Goal: Task Accomplishment & Management: Understand process/instructions

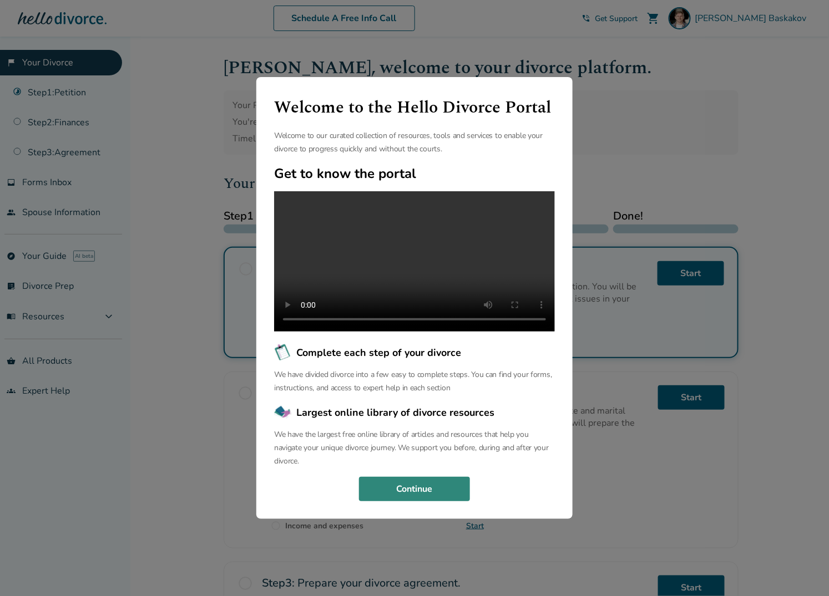
click at [419, 477] on button "Continue" at bounding box center [414, 489] width 111 height 24
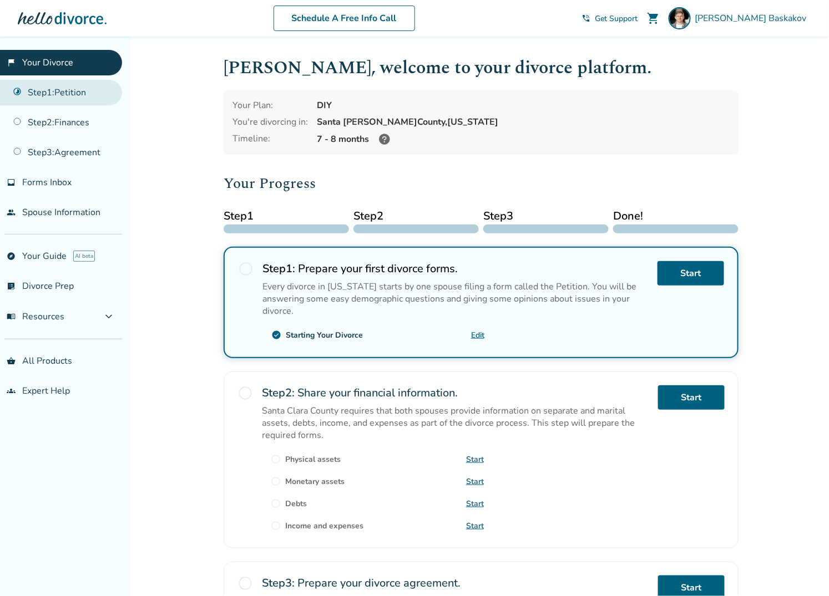
click at [46, 89] on link "Step 1 : Petition" at bounding box center [61, 93] width 122 height 26
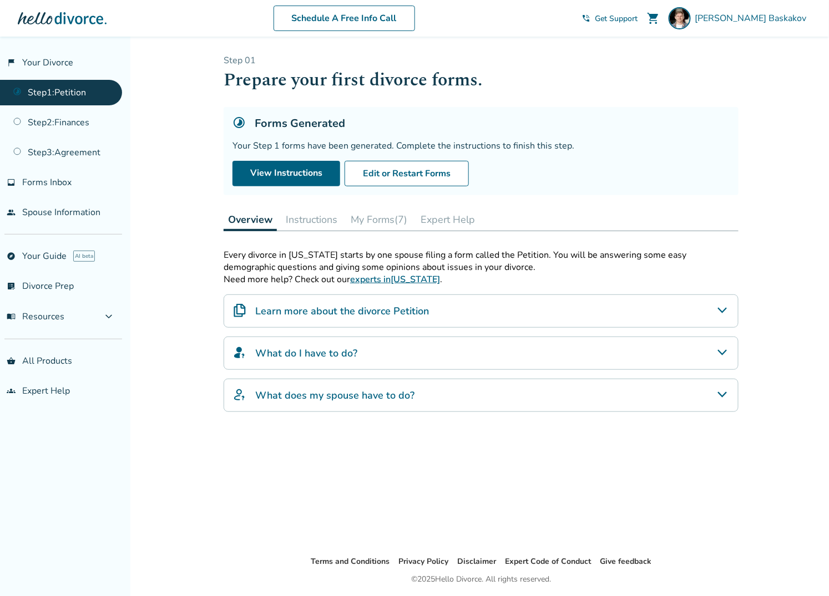
click at [328, 306] on h4 "Learn more about the divorce Petition" at bounding box center [342, 311] width 174 height 14
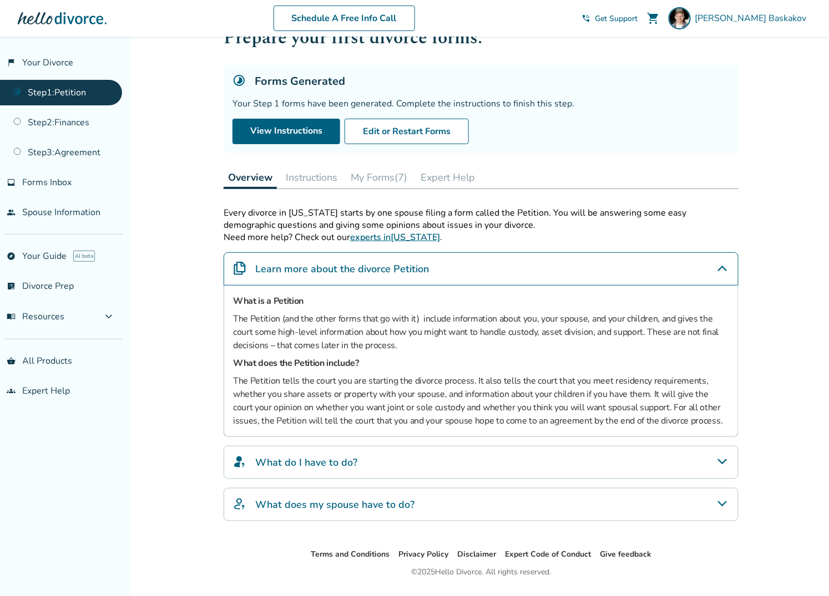
scroll to position [68, 0]
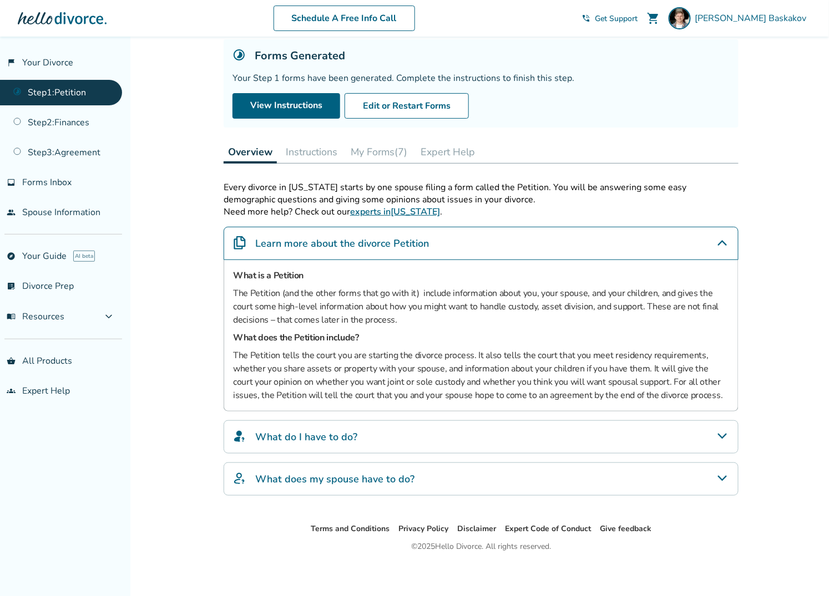
click at [370, 433] on div "What do I have to do?" at bounding box center [481, 436] width 515 height 33
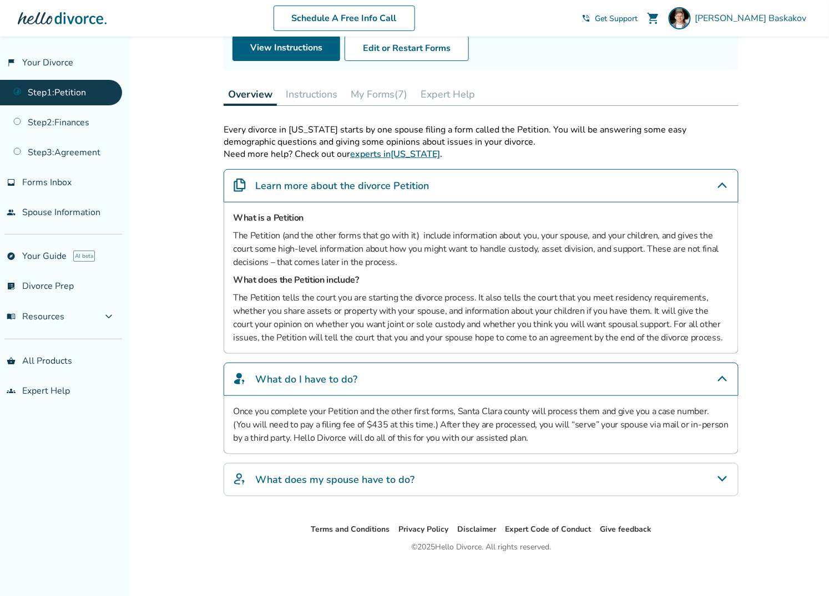
scroll to position [126, 0]
click at [430, 472] on div "What does my spouse have to do?" at bounding box center [481, 479] width 515 height 33
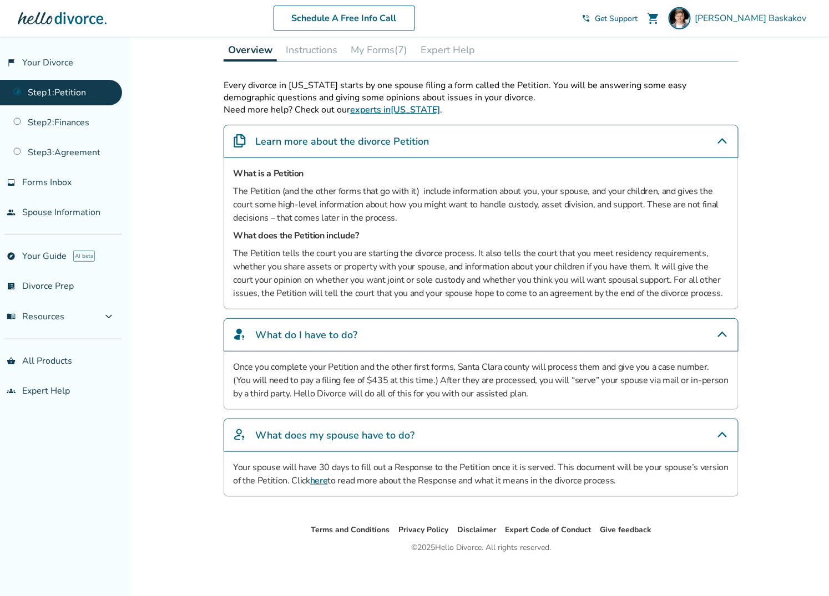
scroll to position [170, 0]
click at [305, 46] on button "Instructions" at bounding box center [311, 49] width 60 height 22
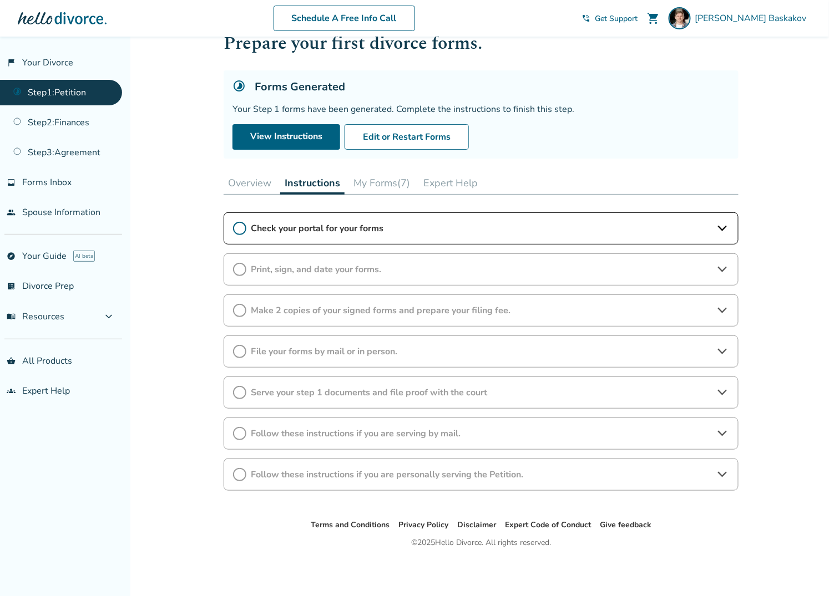
scroll to position [37, 0]
click at [385, 179] on button "My Forms (7)" at bounding box center [381, 183] width 65 height 22
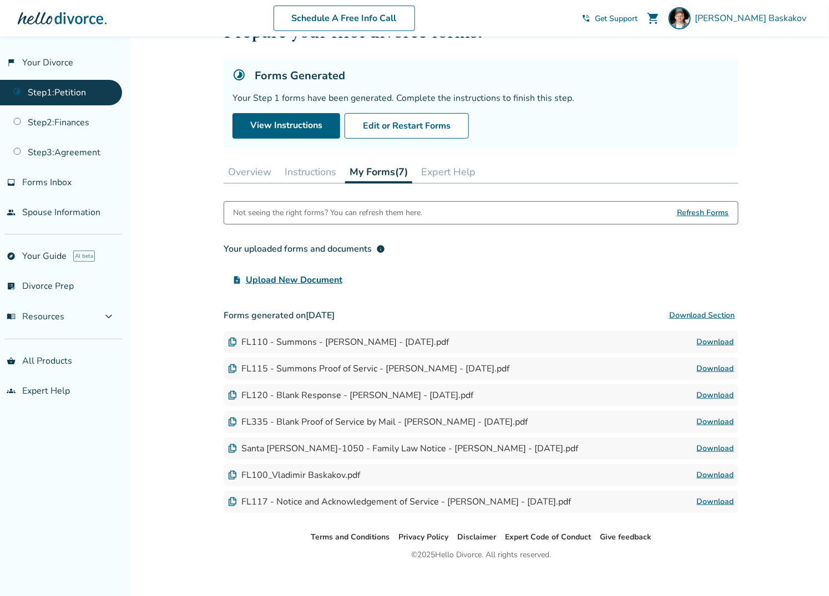
scroll to position [58, 0]
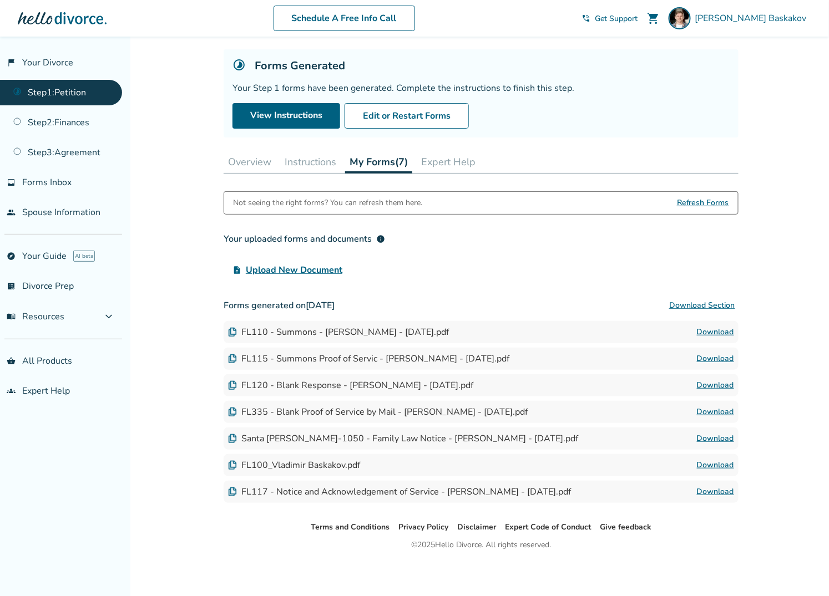
click at [497, 276] on div "upload_file Upload New Document" at bounding box center [481, 270] width 515 height 22
click at [713, 327] on link "Download" at bounding box center [715, 332] width 37 height 13
click at [33, 252] on link "explore Your Guide AI beta" at bounding box center [61, 256] width 122 height 26
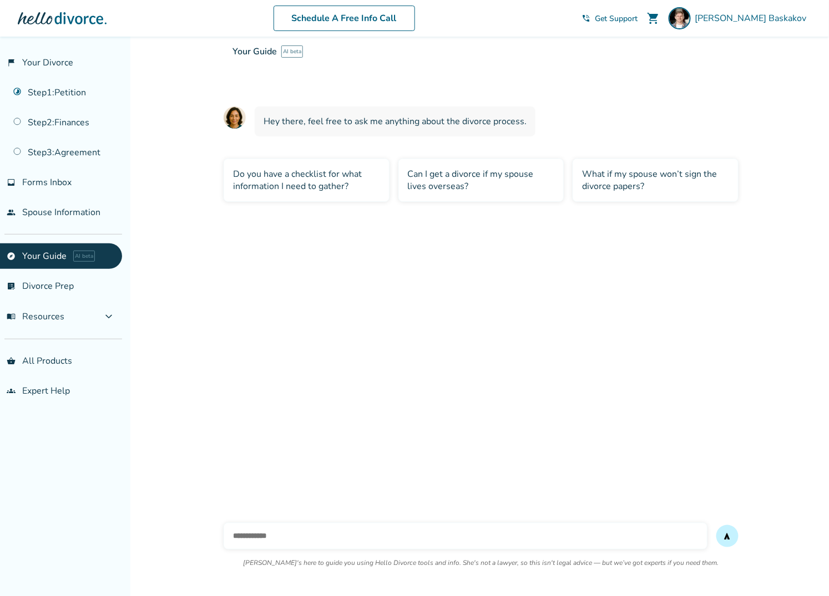
click at [367, 537] on input "text" at bounding box center [466, 536] width 484 height 27
type input "**********"
click at [716, 525] on button "send" at bounding box center [727, 536] width 22 height 22
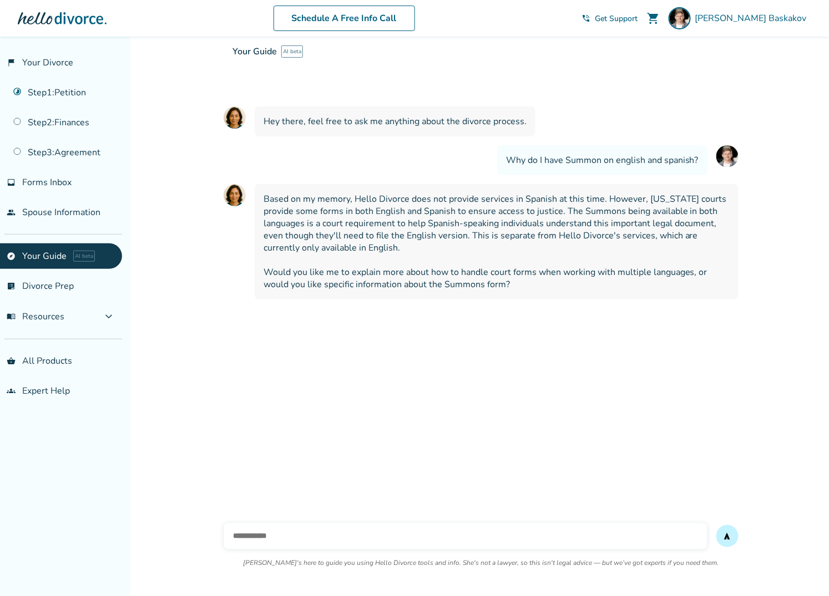
scroll to position [57, 0]
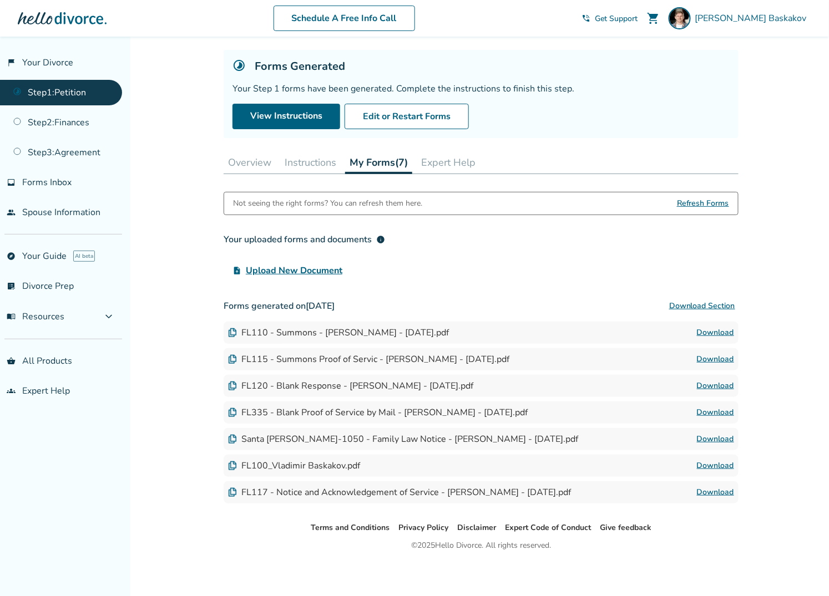
click at [716, 356] on link "Download" at bounding box center [715, 359] width 37 height 13
click at [713, 383] on link "Download" at bounding box center [715, 385] width 37 height 13
click at [713, 408] on link "Download" at bounding box center [715, 412] width 37 height 13
click at [714, 435] on link "Download" at bounding box center [715, 439] width 37 height 13
click at [302, 157] on button "Instructions" at bounding box center [310, 162] width 60 height 22
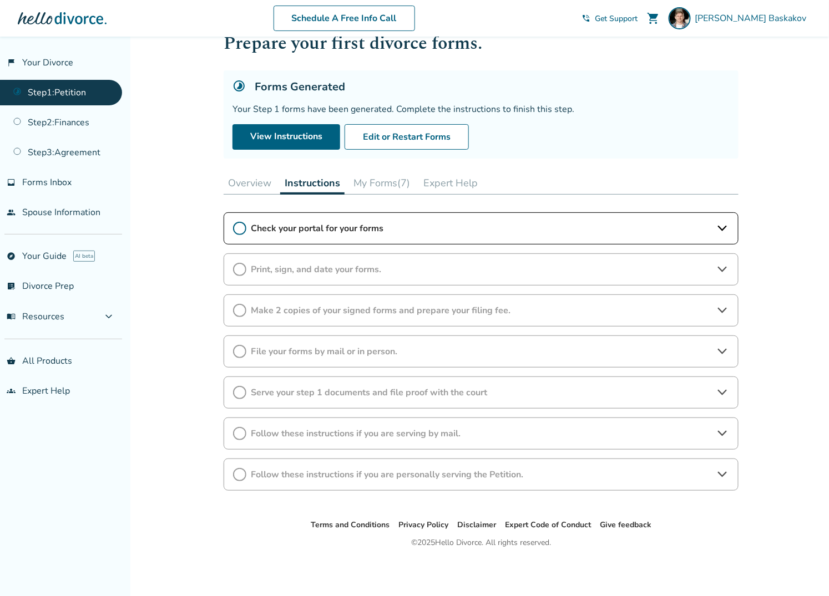
scroll to position [37, 0]
click at [270, 224] on span "Check your portal for your forms" at bounding box center [481, 228] width 460 height 12
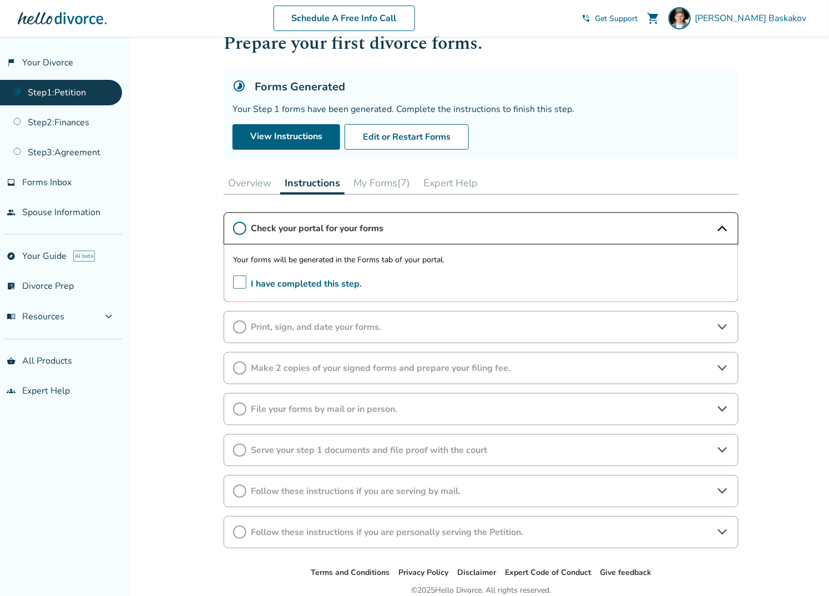
click at [390, 182] on button "My Forms (7)" at bounding box center [381, 183] width 65 height 22
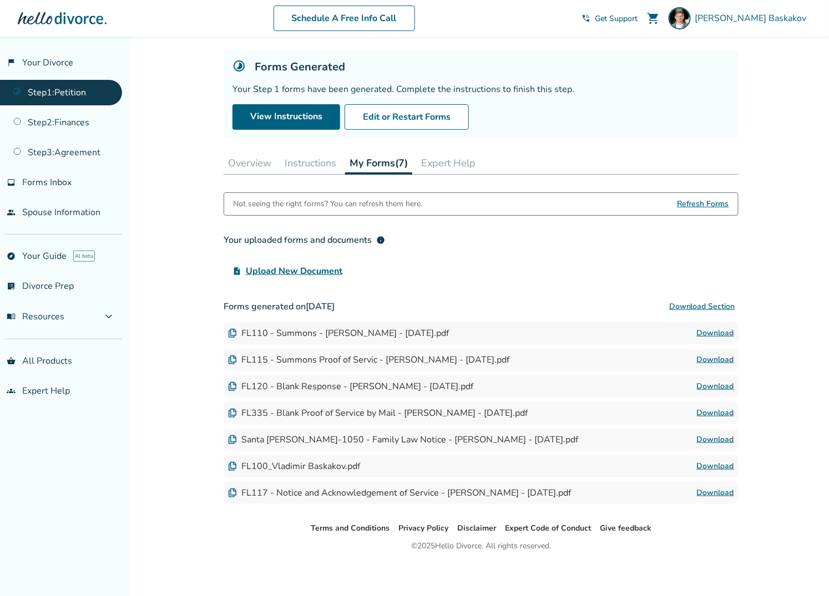
scroll to position [58, 0]
click at [718, 432] on link "Download" at bounding box center [715, 438] width 37 height 13
click at [708, 460] on link "Download" at bounding box center [715, 465] width 37 height 13
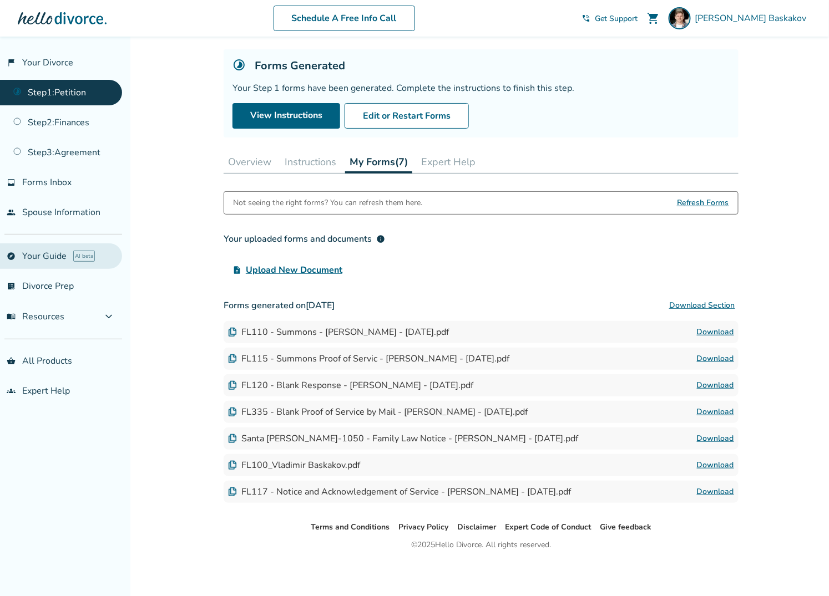
click at [49, 257] on link "explore Your Guide AI beta" at bounding box center [61, 256] width 122 height 26
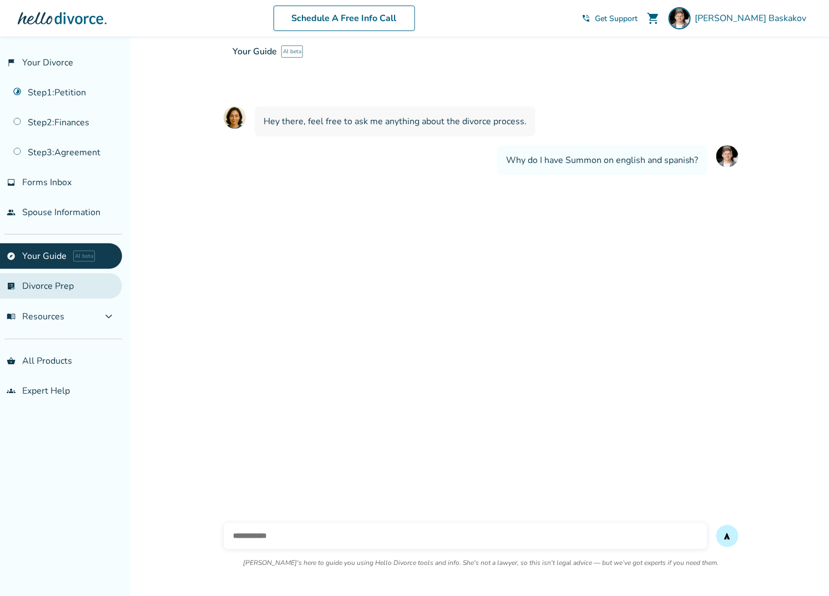
scroll to position [37, 0]
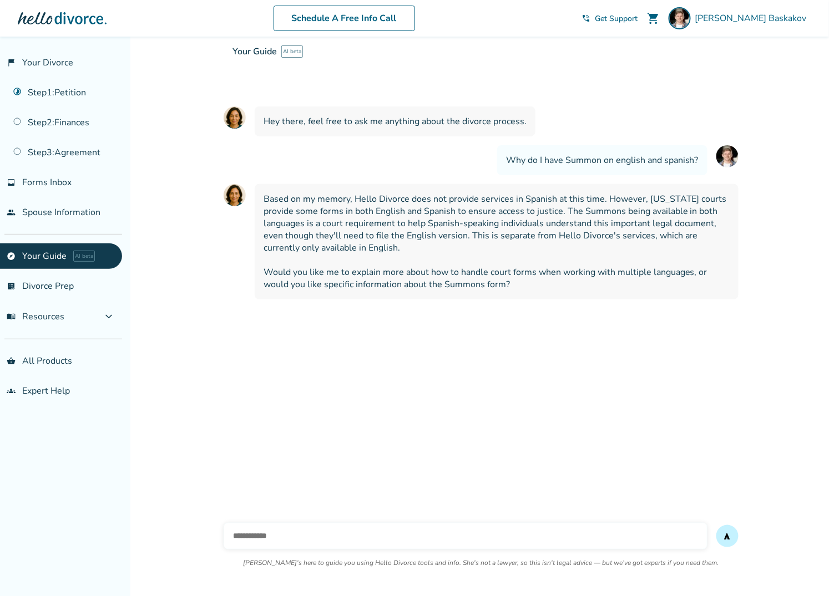
click at [309, 532] on input "text" at bounding box center [466, 536] width 484 height 27
type input "**********"
click at [716, 525] on button "send" at bounding box center [727, 536] width 22 height 22
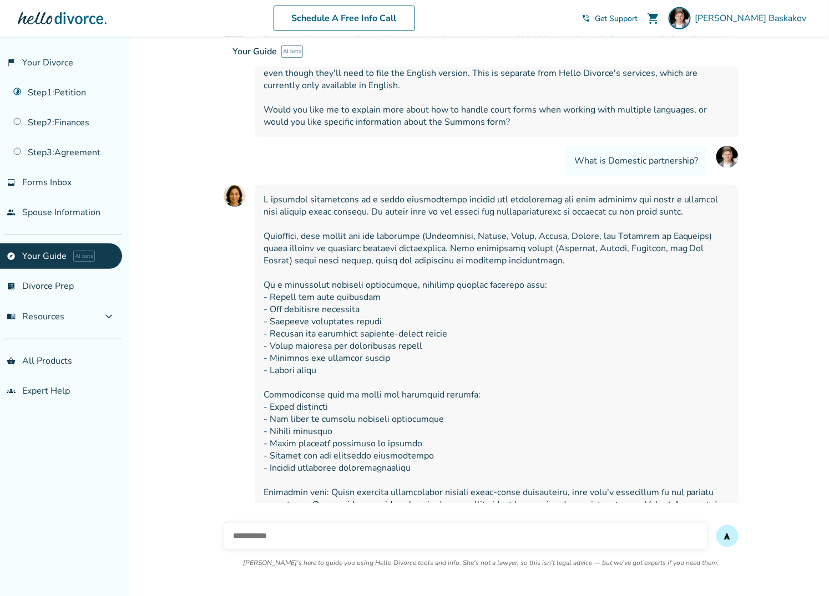
scroll to position [221, 0]
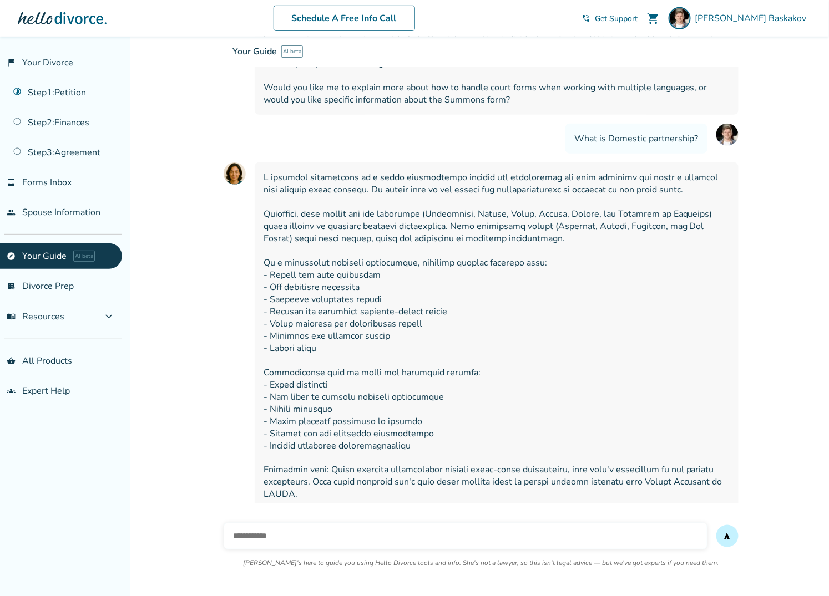
type input "*"
type input "**********"
click at [716, 525] on button "send" at bounding box center [727, 536] width 22 height 22
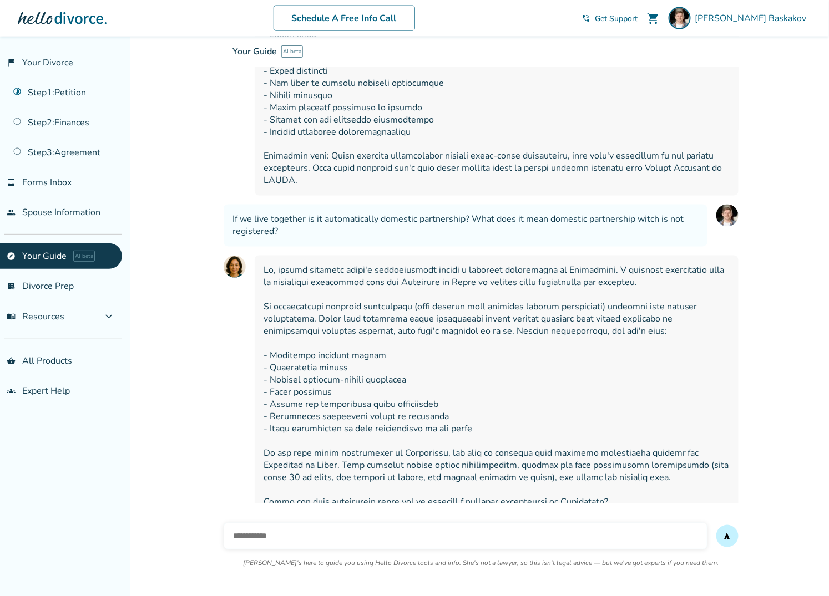
scroll to position [538, 0]
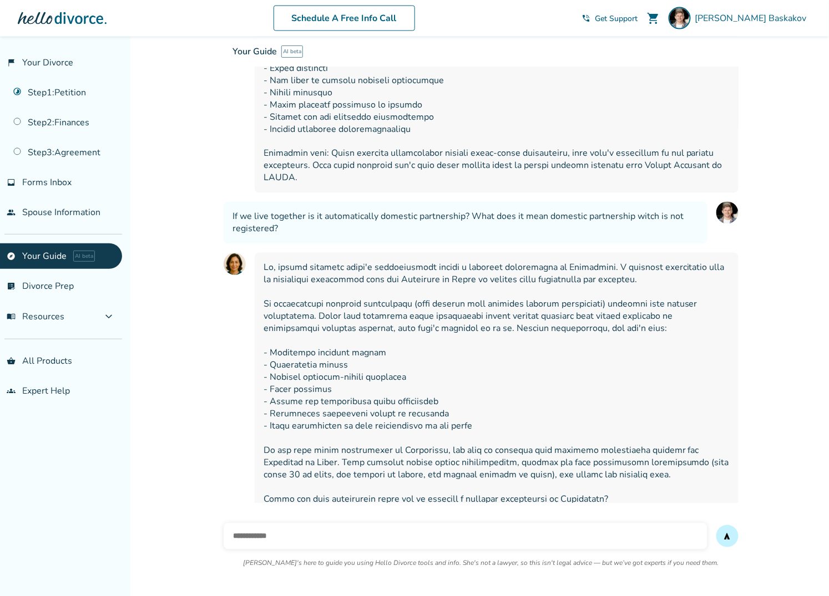
click at [734, 342] on div at bounding box center [497, 384] width 484 height 262
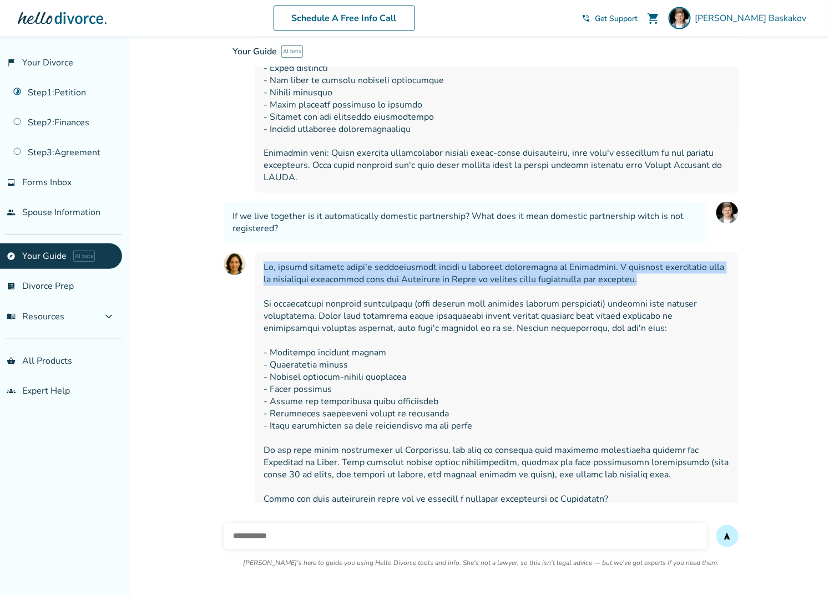
drag, startPoint x: 549, startPoint y: 272, endPoint x: 265, endPoint y: 261, distance: 284.8
click at [265, 262] on span at bounding box center [496, 384] width 466 height 244
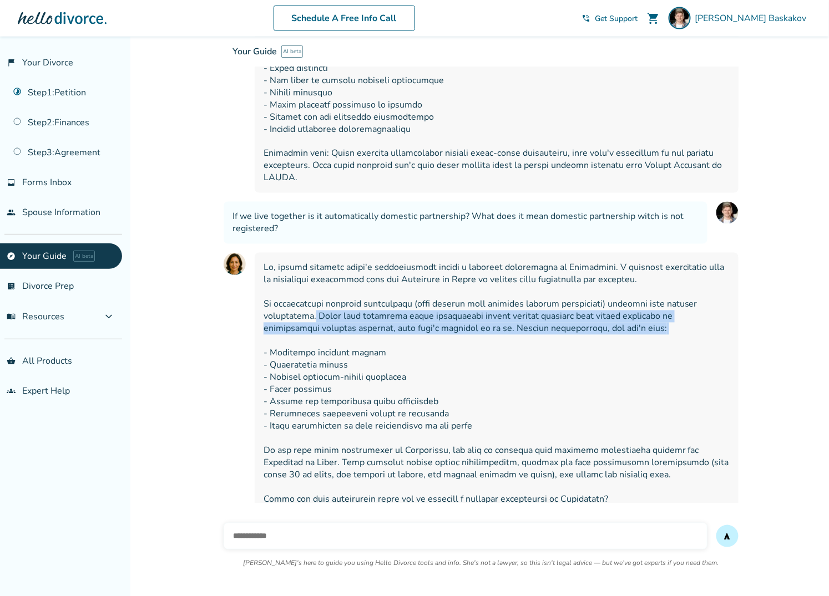
drag, startPoint x: 310, startPoint y: 306, endPoint x: 313, endPoint y: 324, distance: 18.6
click at [313, 324] on span at bounding box center [496, 384] width 466 height 244
click at [559, 309] on span at bounding box center [496, 384] width 466 height 244
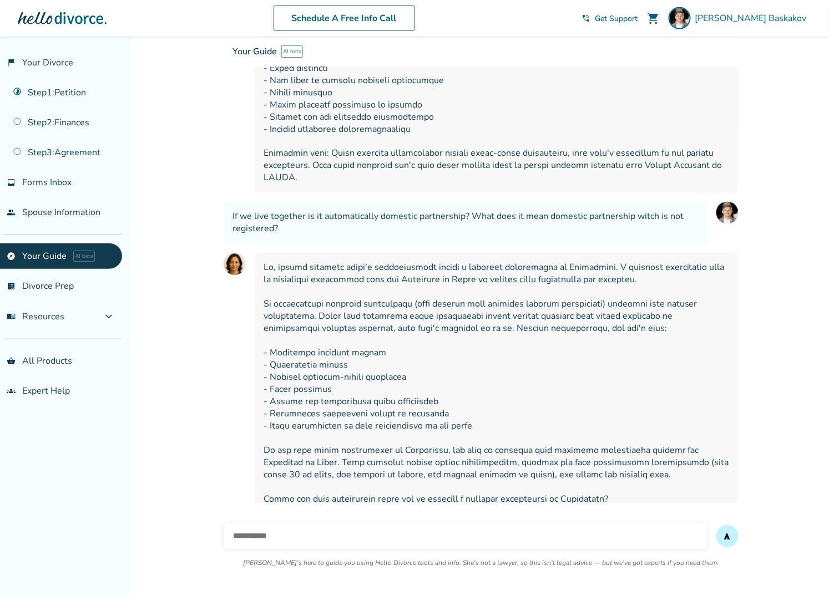
click at [287, 539] on input "text" at bounding box center [466, 536] width 484 height 27
type input "*"
paste input "**********"
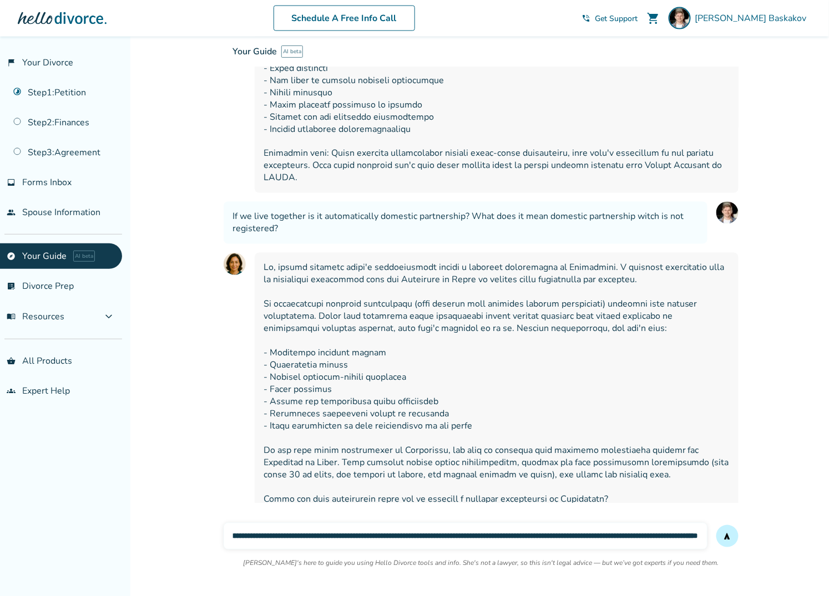
scroll to position [0, 216]
type input "**********"
click at [716, 525] on button "send" at bounding box center [727, 536] width 22 height 22
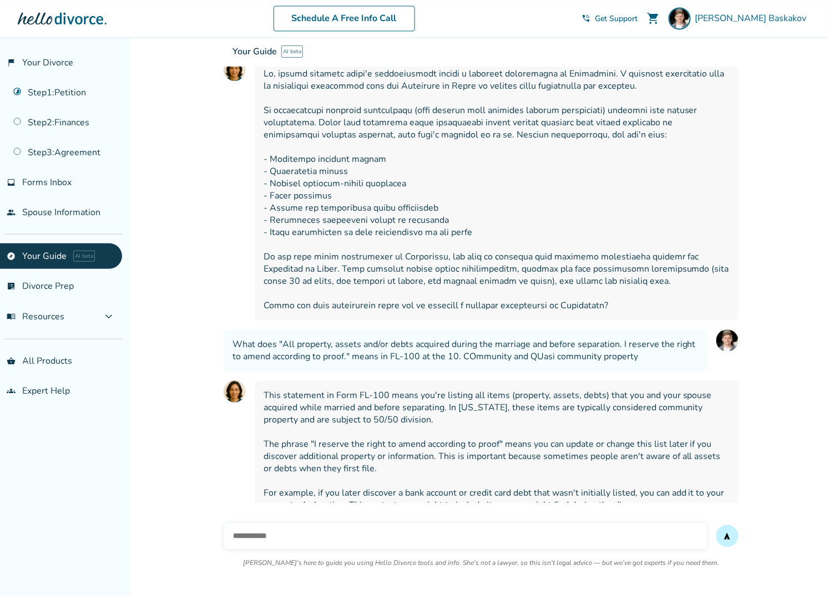
scroll to position [735, 0]
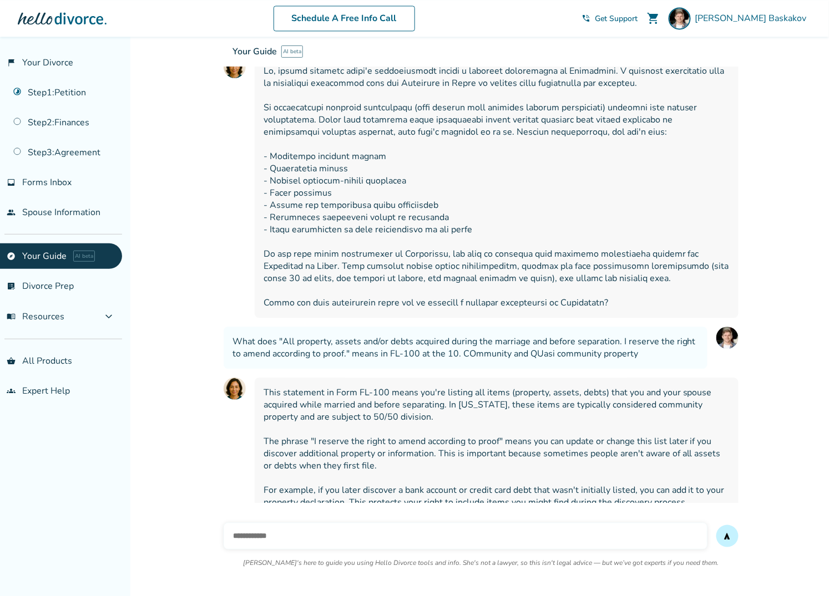
click at [340, 531] on input "text" at bounding box center [466, 536] width 484 height 27
type input "**********"
click at [716, 525] on button "send" at bounding box center [727, 536] width 22 height 22
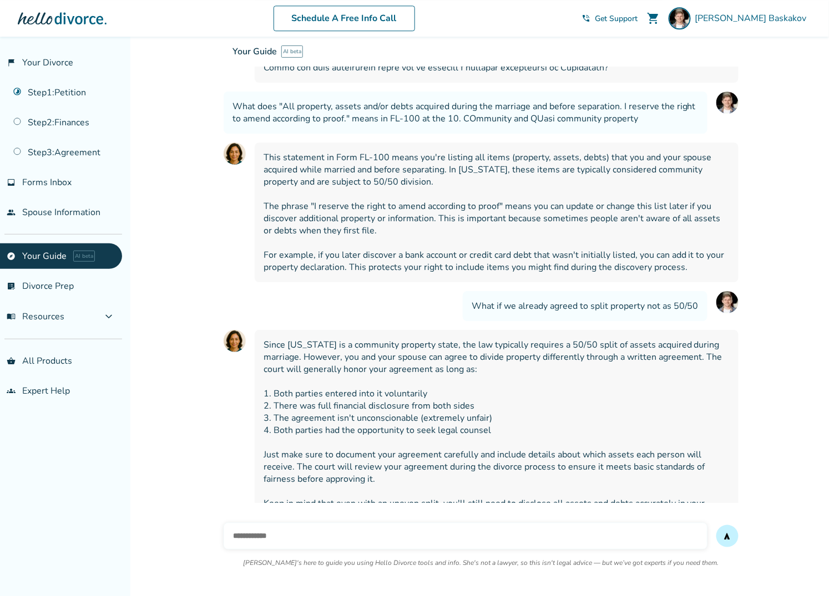
scroll to position [980, 0]
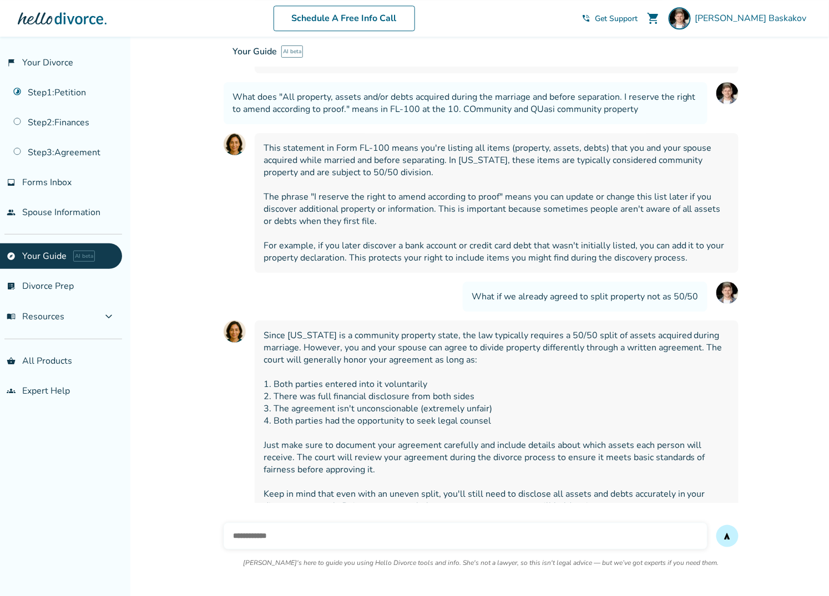
click at [410, 329] on span "Since California is a community property state, the law typically requires a 50…" at bounding box center [496, 420] width 466 height 183
click at [270, 540] on input "text" at bounding box center [466, 536] width 484 height 27
click at [291, 540] on input "text" at bounding box center [466, 536] width 484 height 27
type input "**********"
click at [716, 525] on button "send" at bounding box center [727, 536] width 22 height 22
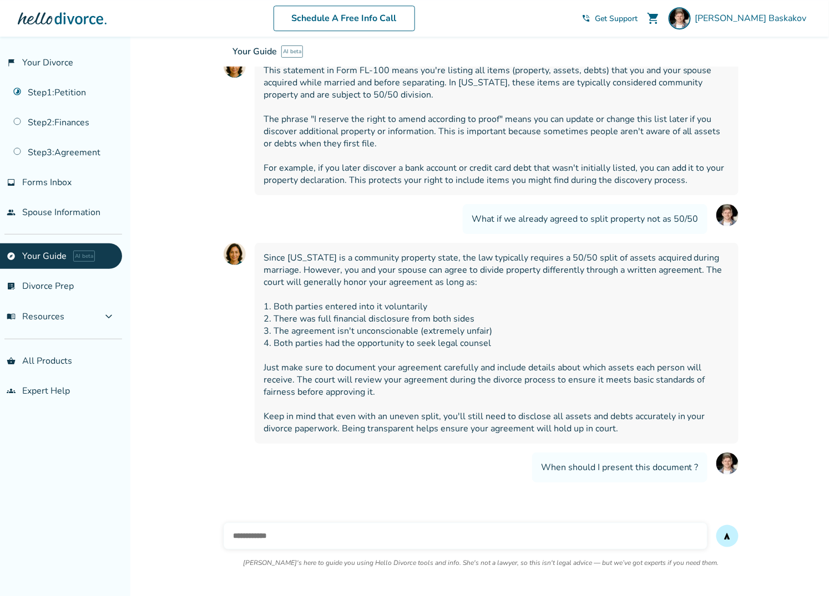
scroll to position [1081, 0]
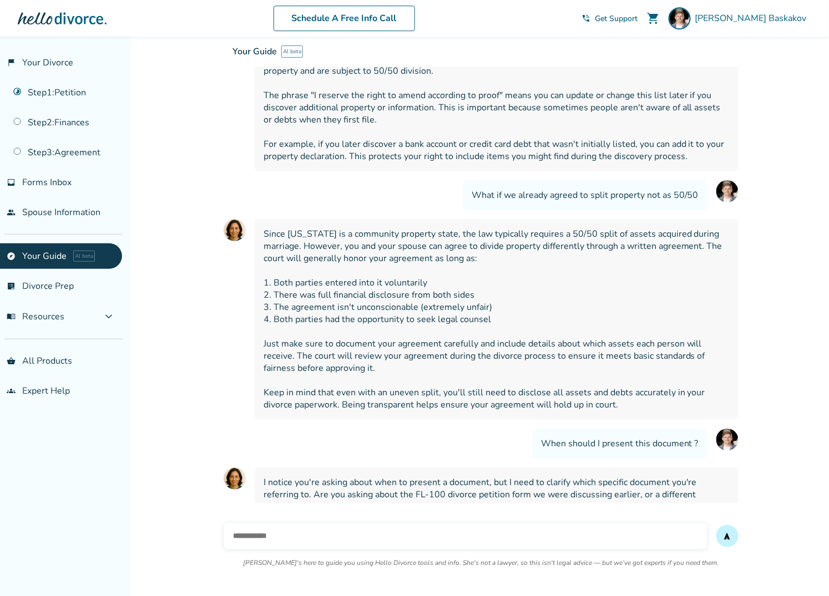
click at [602, 438] on span "When should I present this document ?" at bounding box center [620, 444] width 158 height 12
click at [588, 438] on span "When should I present this document ?" at bounding box center [620, 444] width 158 height 12
click at [577, 438] on span "When should I present this document ?" at bounding box center [620, 444] width 158 height 12
click at [643, 438] on span "When should I present this document ?" at bounding box center [620, 444] width 158 height 12
click at [271, 536] on input "text" at bounding box center [466, 536] width 484 height 27
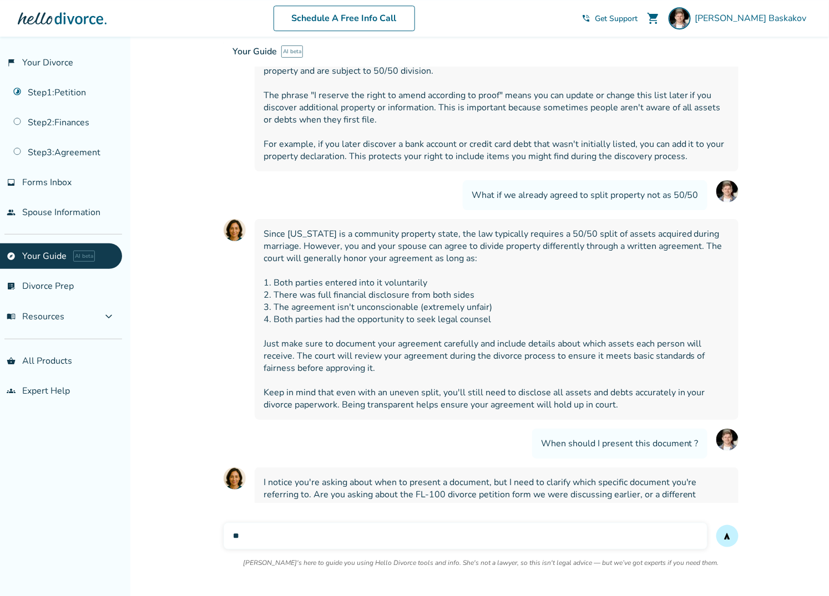
type input "*"
type input "**********"
click at [716, 525] on button "send" at bounding box center [727, 536] width 22 height 22
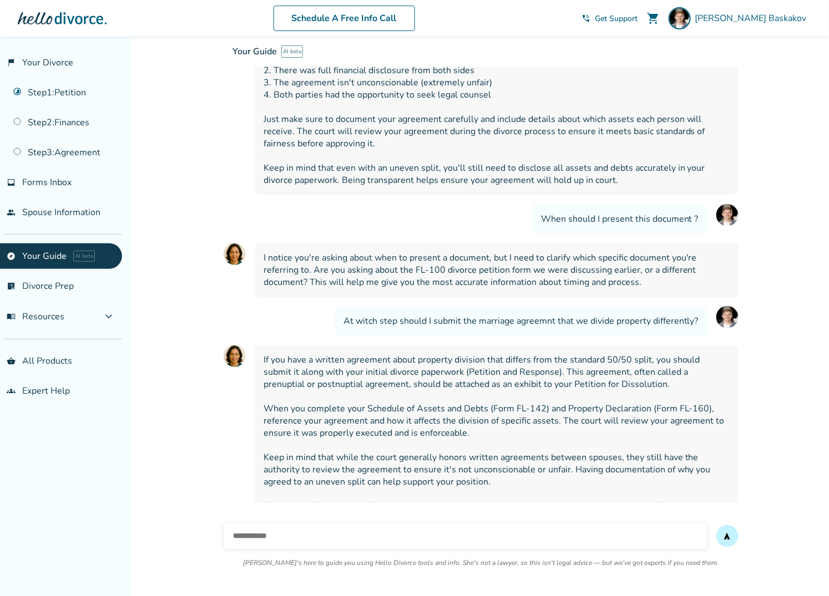
scroll to position [1313, 0]
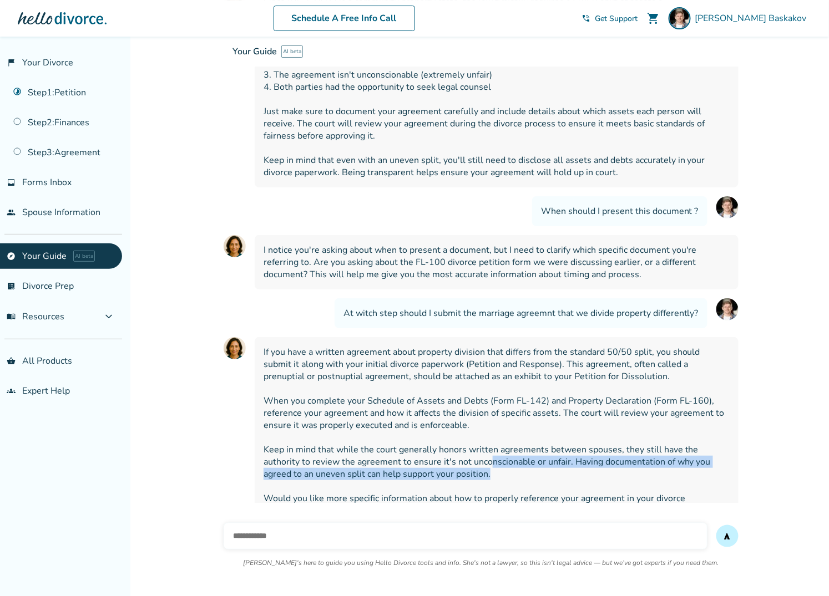
drag, startPoint x: 493, startPoint y: 454, endPoint x: 489, endPoint y: 433, distance: 20.9
click at [489, 433] on span "If you have a written agreement about property division that differs from the s…" at bounding box center [496, 431] width 466 height 171
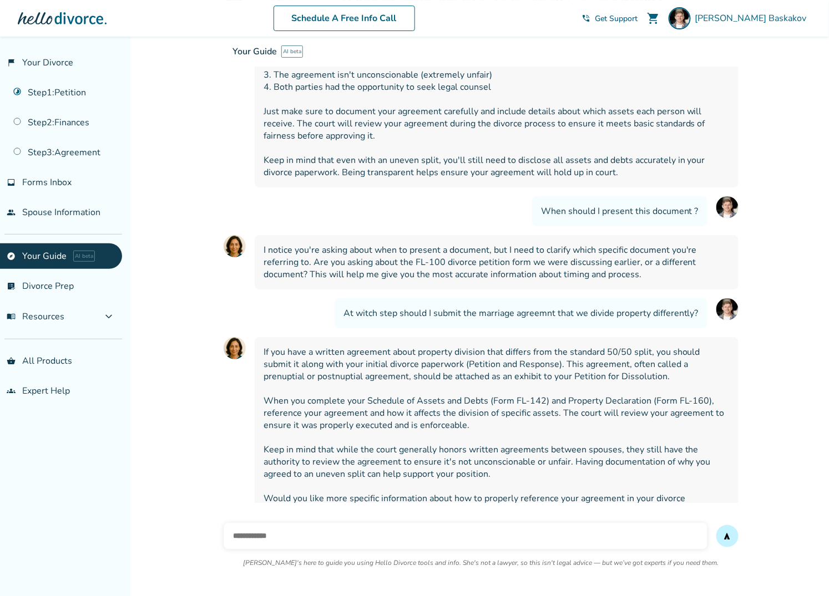
click at [423, 423] on span "If you have a written agreement about property division that differs from the s…" at bounding box center [496, 431] width 466 height 171
click at [54, 87] on link "Step 1 : Petition" at bounding box center [61, 93] width 122 height 26
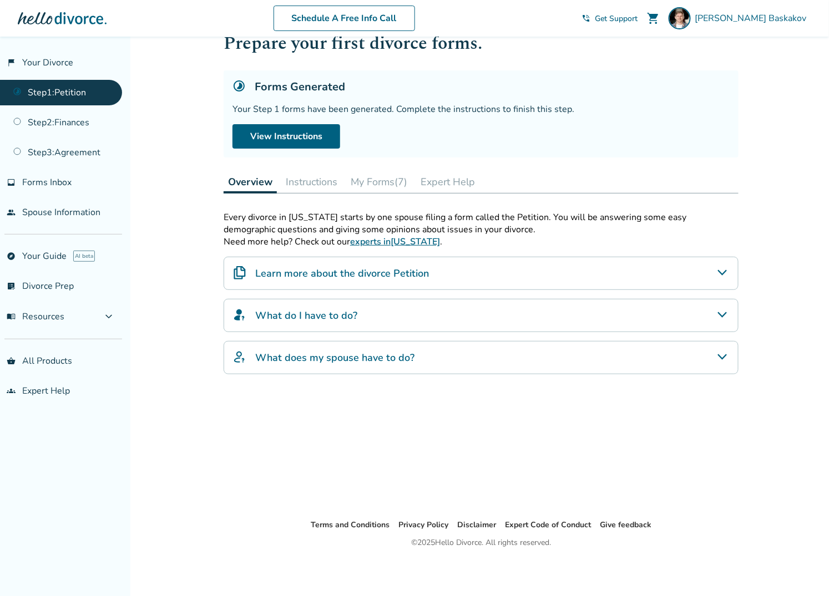
scroll to position [37, 0]
click at [374, 184] on button "My Forms (7)" at bounding box center [378, 183] width 65 height 22
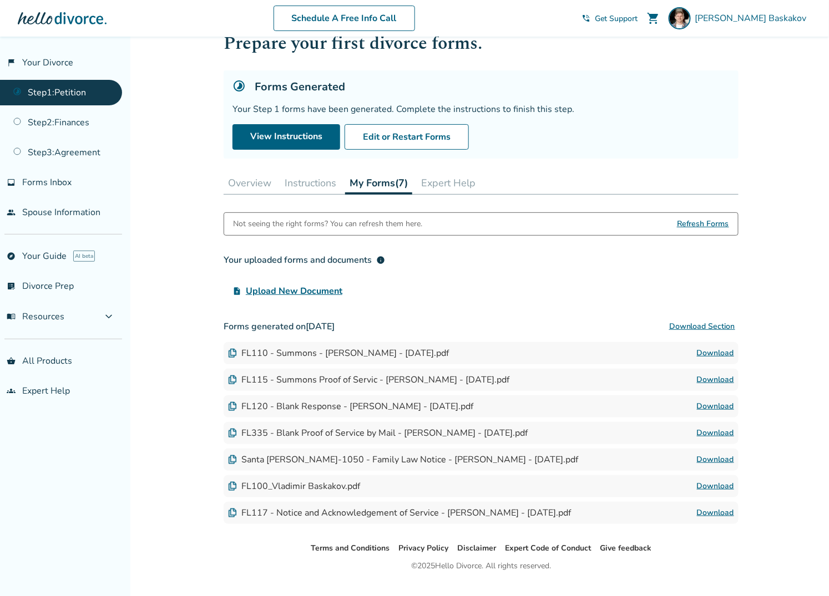
click at [182, 177] on div "Added to cart Step 0 1 Prepare your first divorce forms. Forms Generated Your S…" at bounding box center [414, 310] width 829 height 620
click at [308, 180] on button "Instructions" at bounding box center [310, 183] width 60 height 22
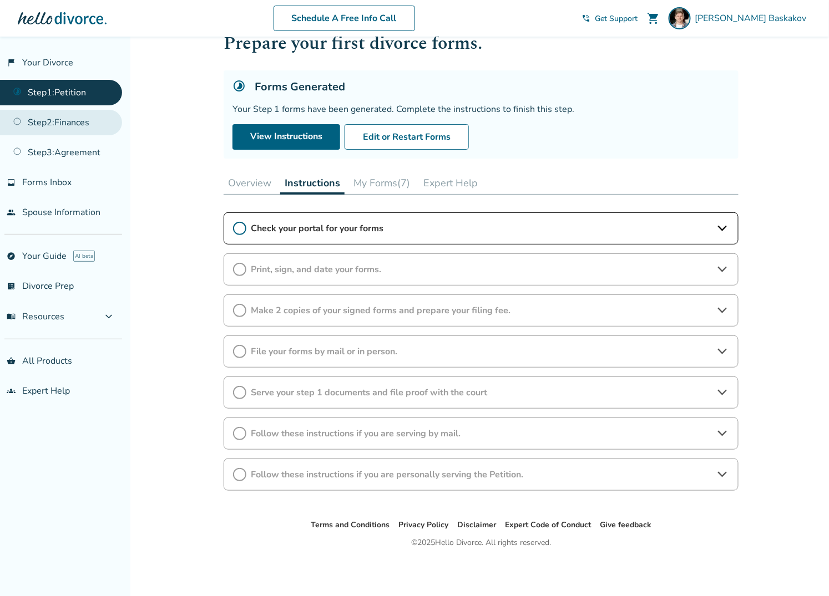
click at [71, 124] on link "Step 2 : Finances" at bounding box center [61, 123] width 122 height 26
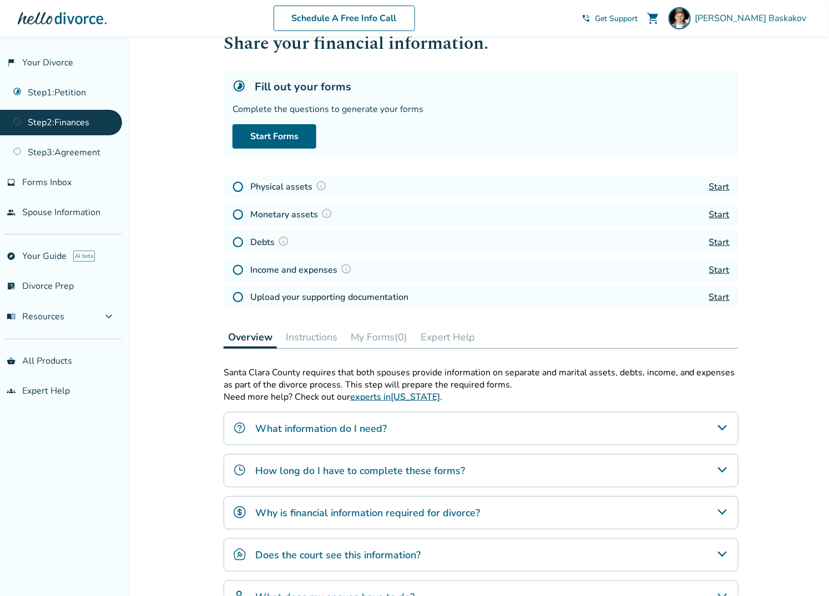
click at [375, 422] on h4 "What information do I need?" at bounding box center [320, 429] width 131 height 14
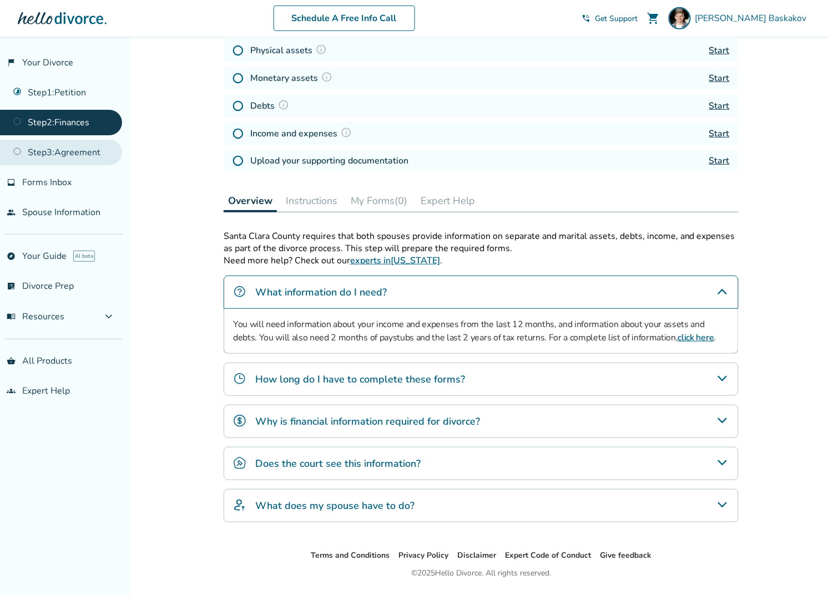
scroll to position [174, 0]
click at [50, 149] on link "Step 3 : Agreement" at bounding box center [61, 153] width 122 height 26
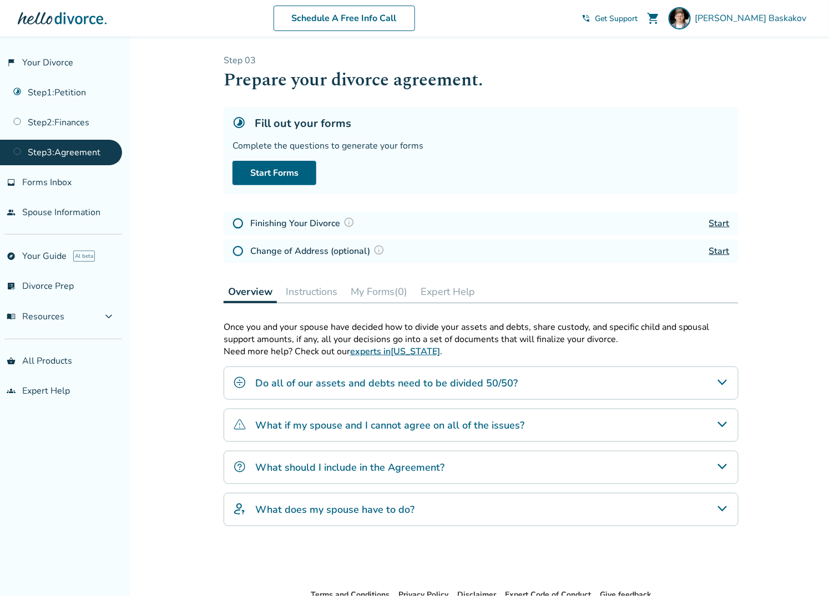
click at [298, 379] on h4 "Do all of our assets and debts need to be divided 50/50?" at bounding box center [386, 383] width 262 height 14
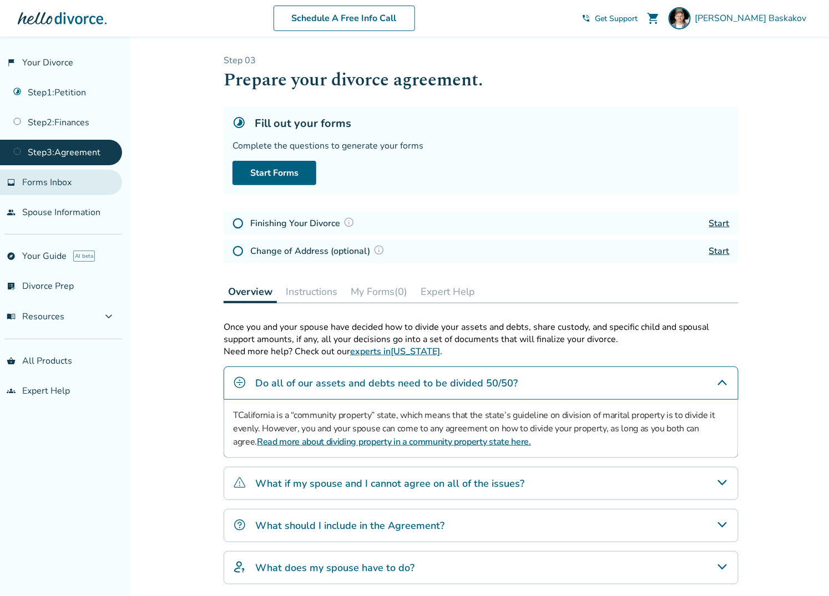
click at [39, 180] on span "Forms Inbox" at bounding box center [46, 182] width 49 height 12
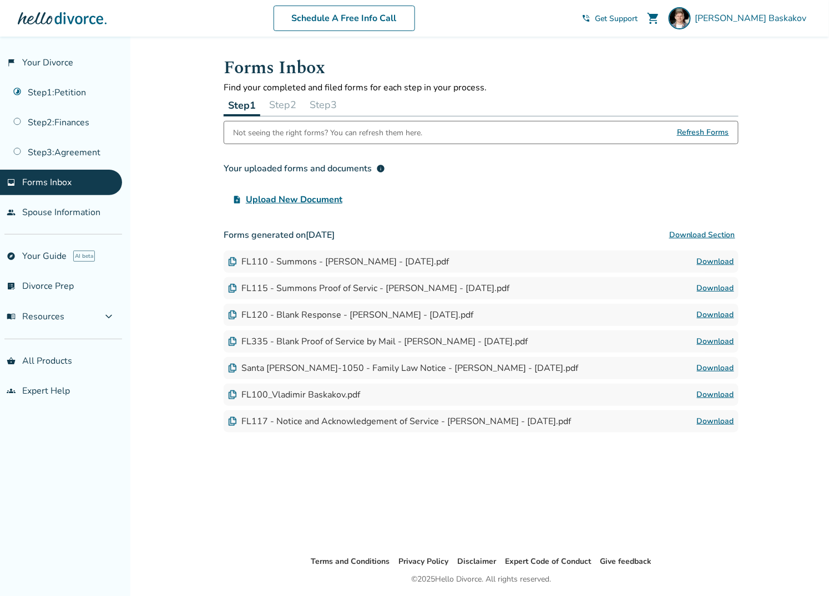
click at [282, 99] on button "Step 2" at bounding box center [283, 105] width 36 height 22
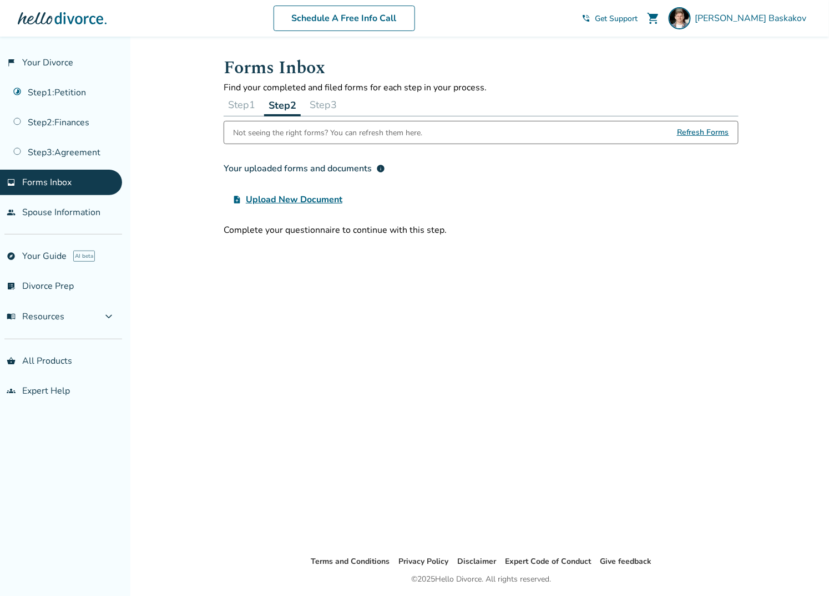
click at [311, 99] on button "Step 3" at bounding box center [323, 105] width 36 height 22
click at [234, 102] on button "Step 1" at bounding box center [242, 105] width 36 height 22
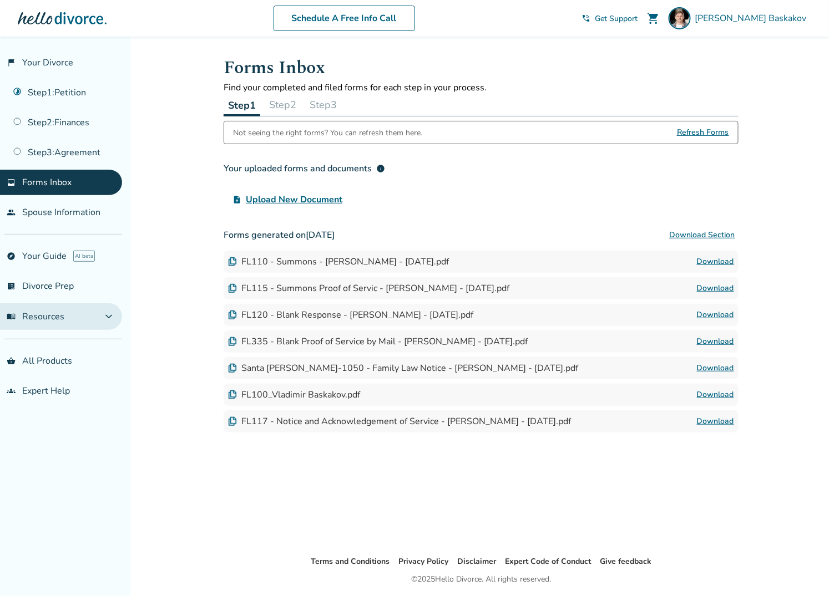
click at [86, 319] on button "menu_book Resources expand_more" at bounding box center [61, 316] width 122 height 27
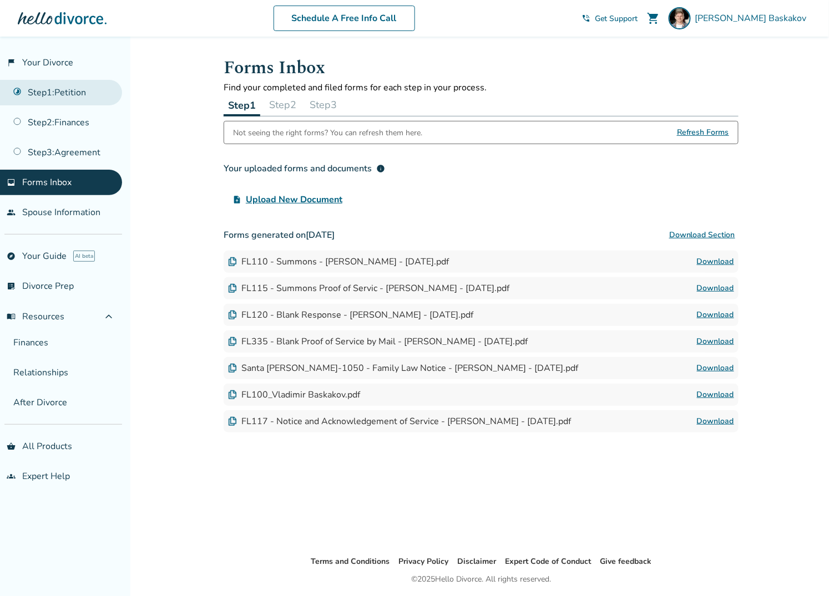
click at [60, 83] on link "Step 1 : Petition" at bounding box center [61, 93] width 122 height 26
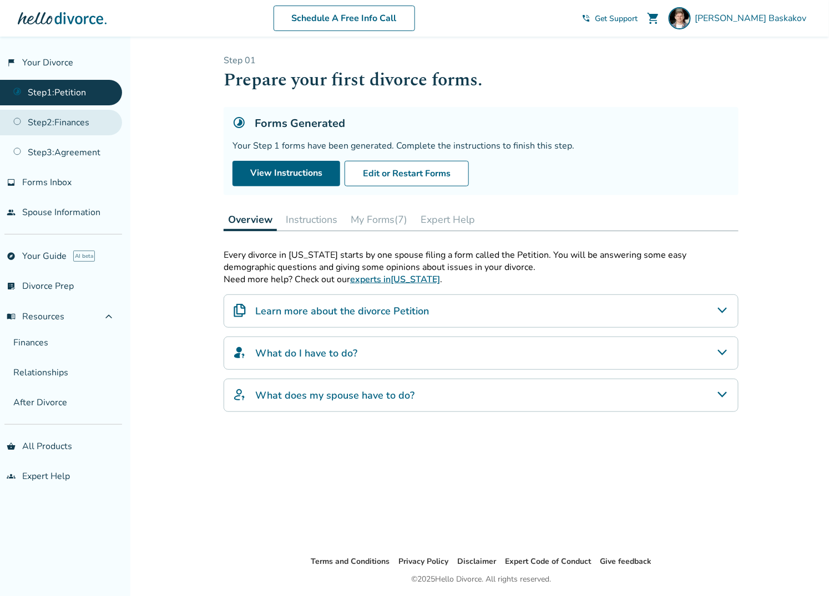
click at [60, 119] on link "Step 2 : Finances" at bounding box center [61, 123] width 122 height 26
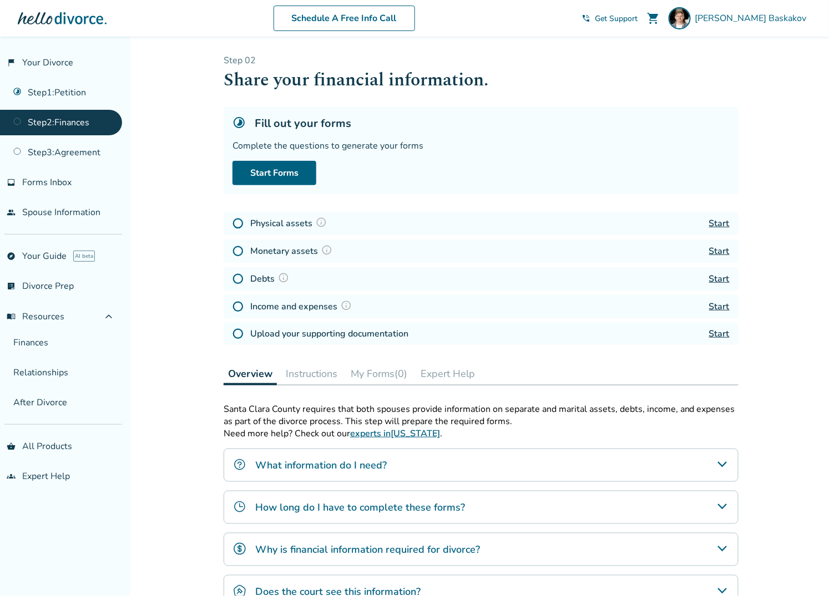
click at [313, 382] on button "Instructions" at bounding box center [311, 374] width 60 height 22
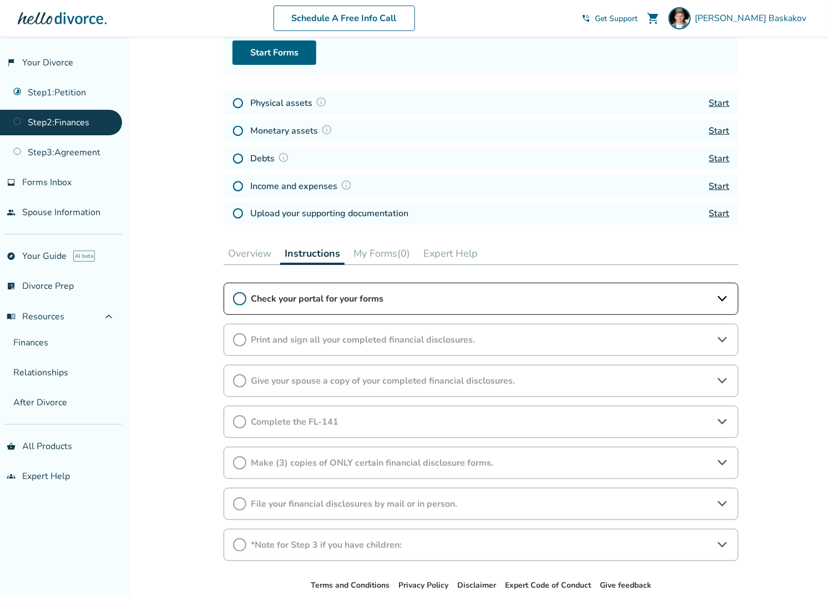
scroll to position [120, 0]
click at [53, 91] on link "Step 1 : Petition" at bounding box center [61, 93] width 122 height 26
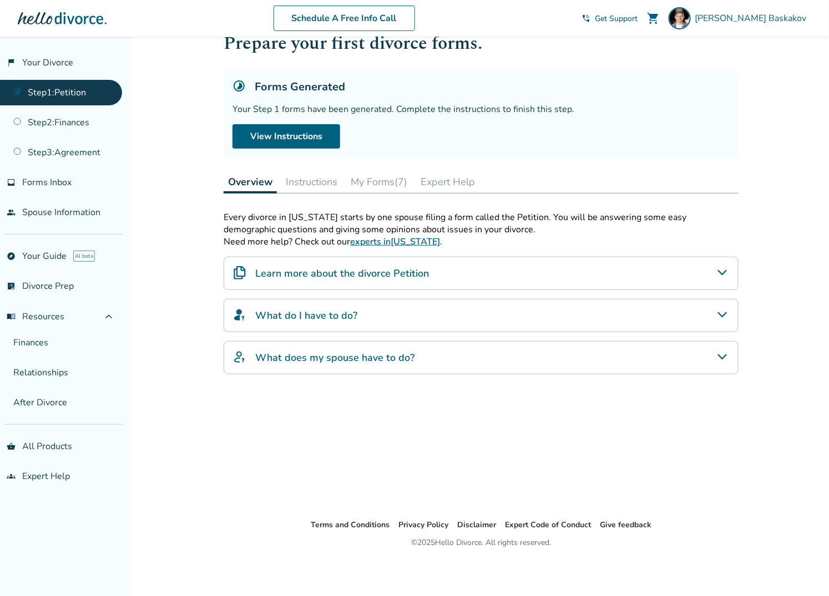
scroll to position [37, 0]
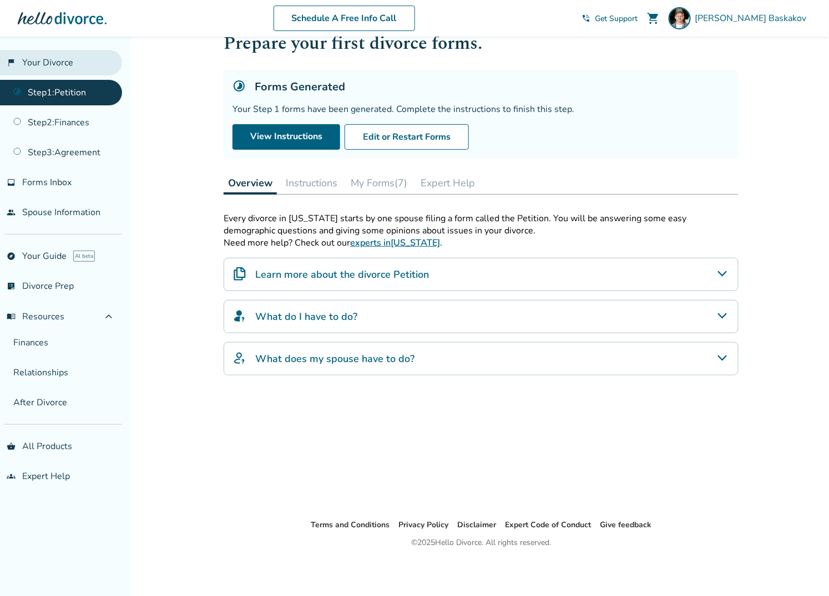
click at [48, 62] on link "flag_2 Your Divorce" at bounding box center [61, 63] width 122 height 26
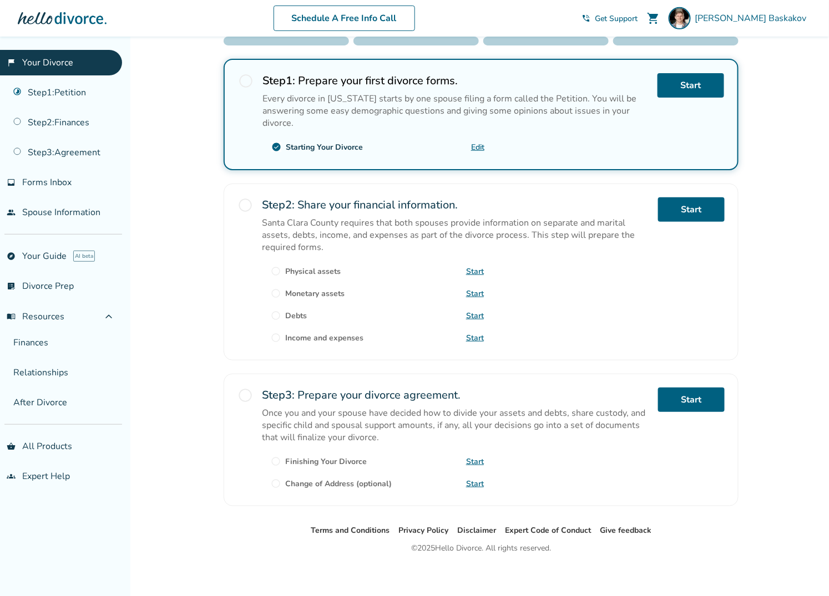
scroll to position [189, 0]
click at [39, 256] on link "explore Your Guide AI beta" at bounding box center [61, 256] width 122 height 26
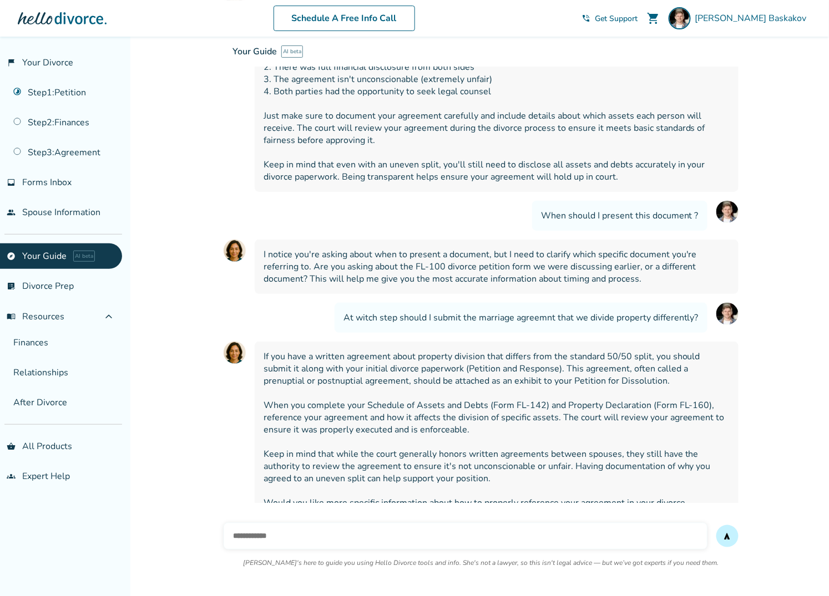
scroll to position [1313, 0]
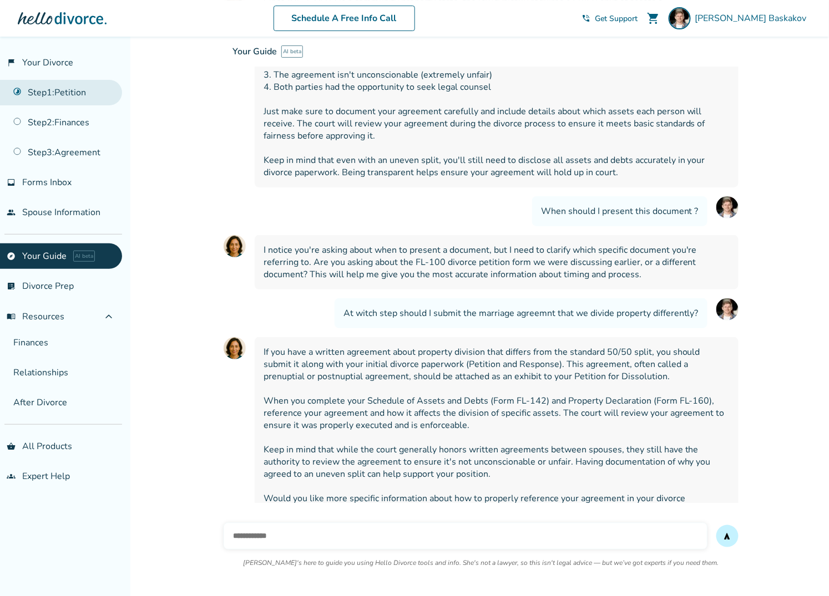
click at [60, 95] on link "Step 1 : Petition" at bounding box center [61, 93] width 122 height 26
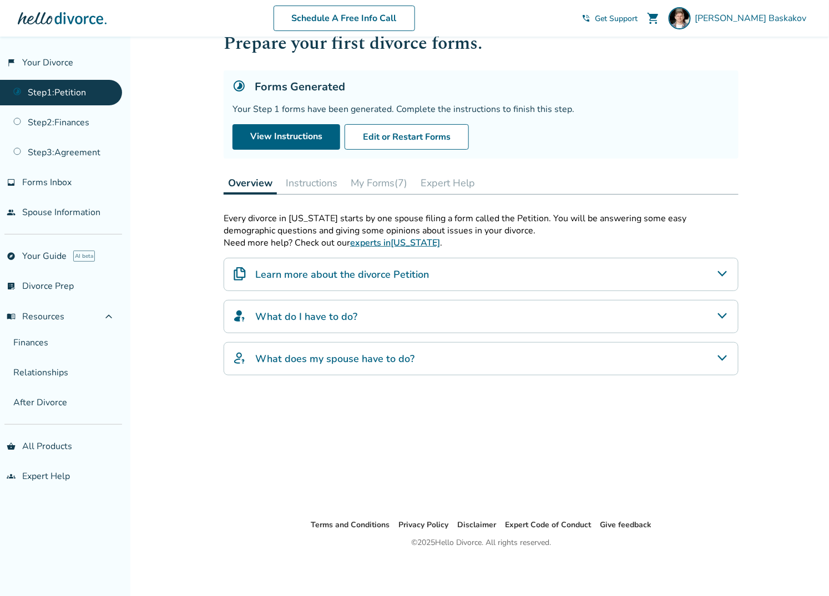
click at [322, 182] on button "Instructions" at bounding box center [311, 183] width 60 height 22
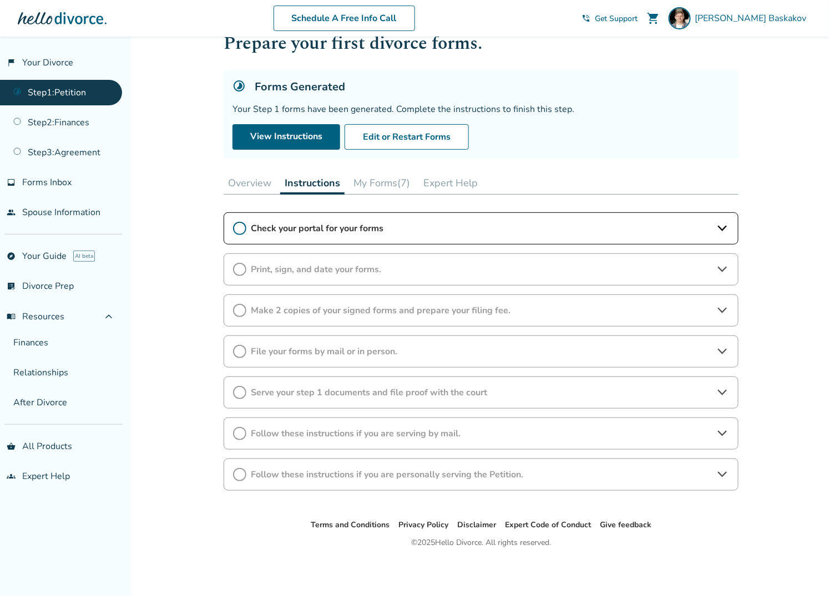
click at [402, 224] on span "Check your portal for your forms" at bounding box center [481, 228] width 460 height 12
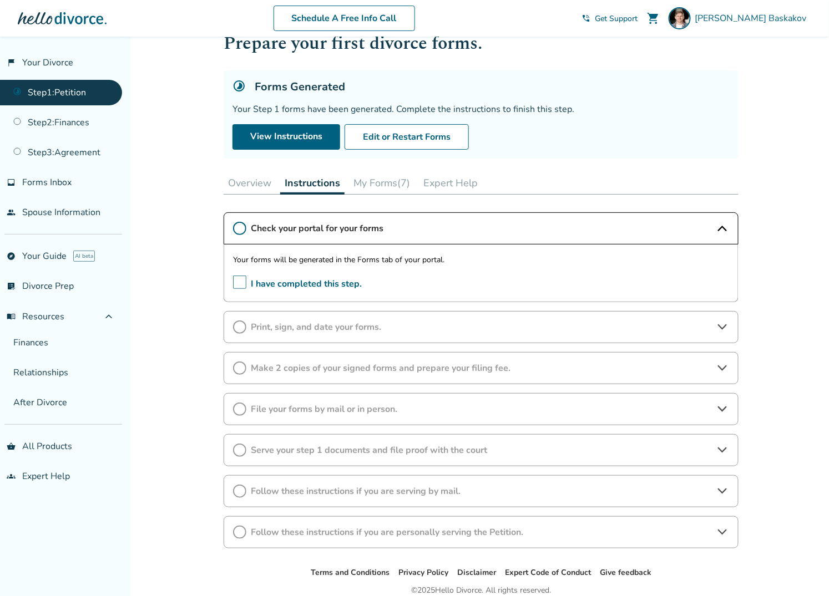
click at [236, 280] on span "I have completed this step." at bounding box center [297, 284] width 129 height 17
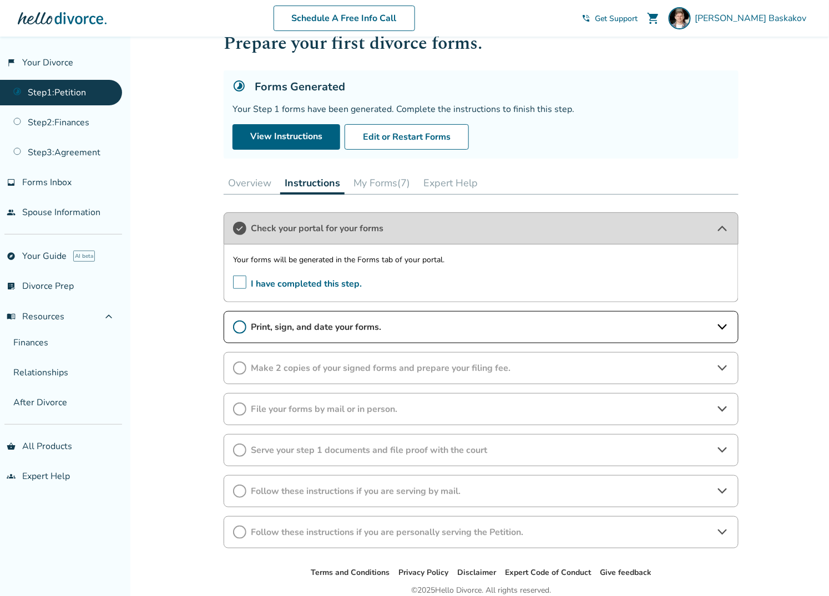
click at [430, 326] on span "Print, sign, and date your forms." at bounding box center [481, 327] width 460 height 12
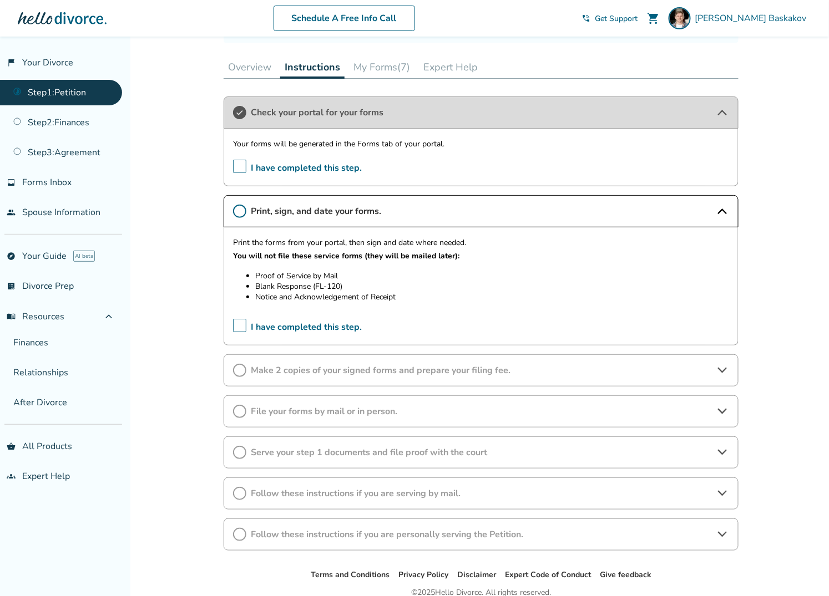
scroll to position [153, 0]
click at [427, 407] on span "File your forms by mail or in person." at bounding box center [481, 411] width 460 height 12
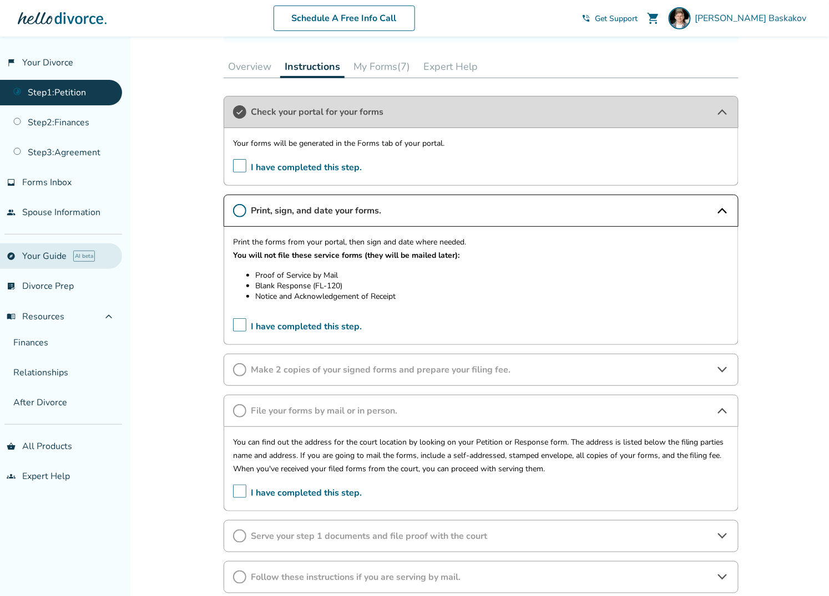
click at [43, 247] on link "explore Your Guide AI beta" at bounding box center [61, 256] width 122 height 26
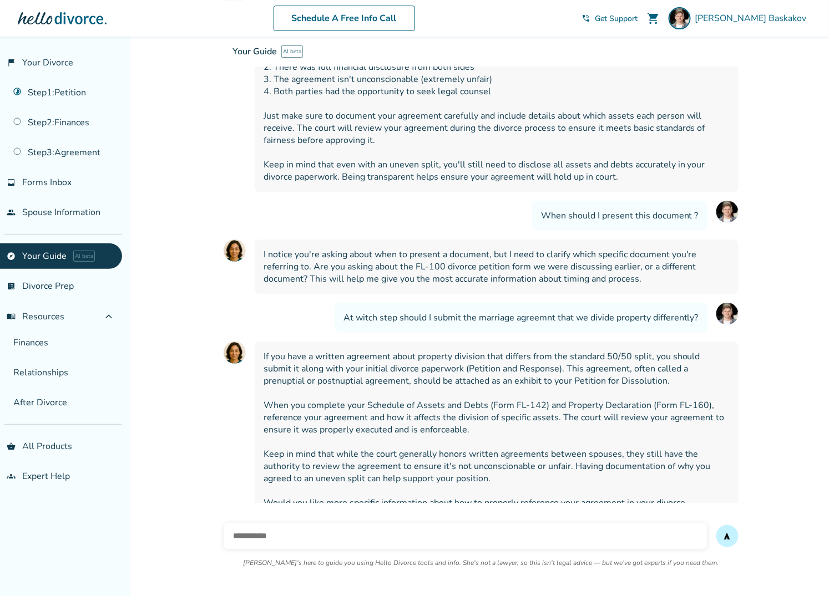
scroll to position [1313, 0]
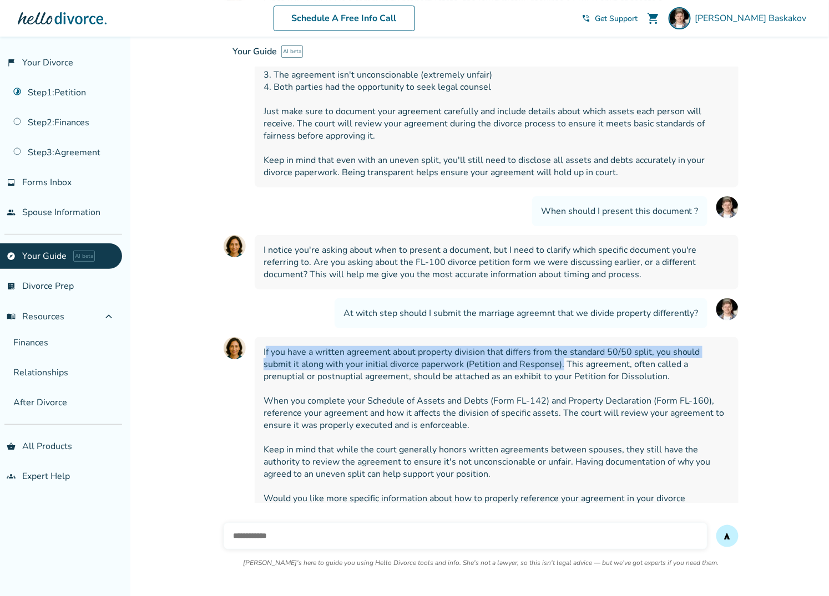
drag, startPoint x: 265, startPoint y: 331, endPoint x: 461, endPoint y: 341, distance: 196.6
click at [531, 346] on span "If you have a written agreement about property division that differs from the s…" at bounding box center [496, 431] width 466 height 171
click at [398, 346] on span "If you have a written agreement about property division that differs from the s…" at bounding box center [496, 431] width 466 height 171
click at [519, 346] on span "If you have a written agreement about property division that differs from the s…" at bounding box center [496, 431] width 466 height 171
drag, startPoint x: 532, startPoint y: 344, endPoint x: 255, endPoint y: 330, distance: 277.2
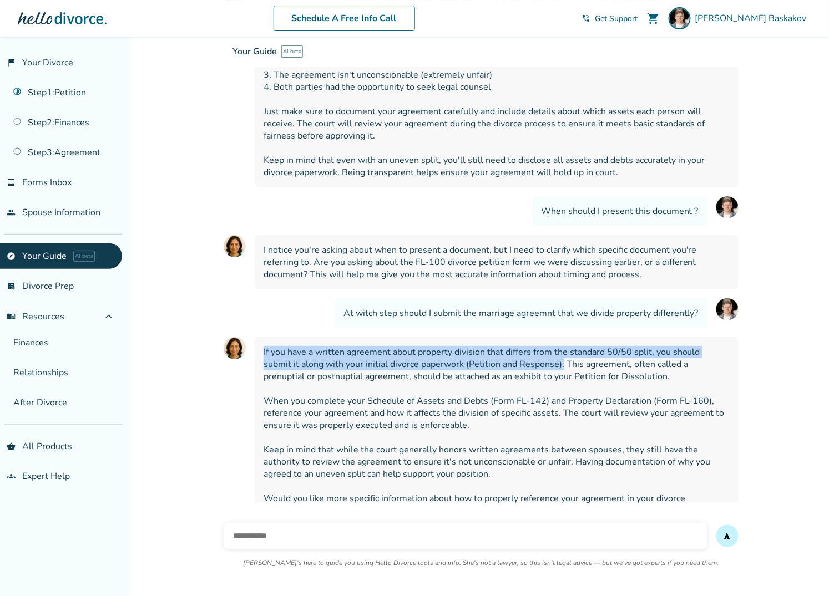
click at [255, 337] on div "If you have a written agreement about property division that differs from the s…" at bounding box center [497, 431] width 484 height 189
drag, startPoint x: 329, startPoint y: 331, endPoint x: 368, endPoint y: 336, distance: 39.1
click at [368, 346] on span "If you have a written agreement about property division that differs from the s…" at bounding box center [496, 431] width 466 height 171
copy span "If you have a written agreement about property division that differs from the s…"
click at [60, 94] on link "Step 1 : Petition" at bounding box center [61, 93] width 122 height 26
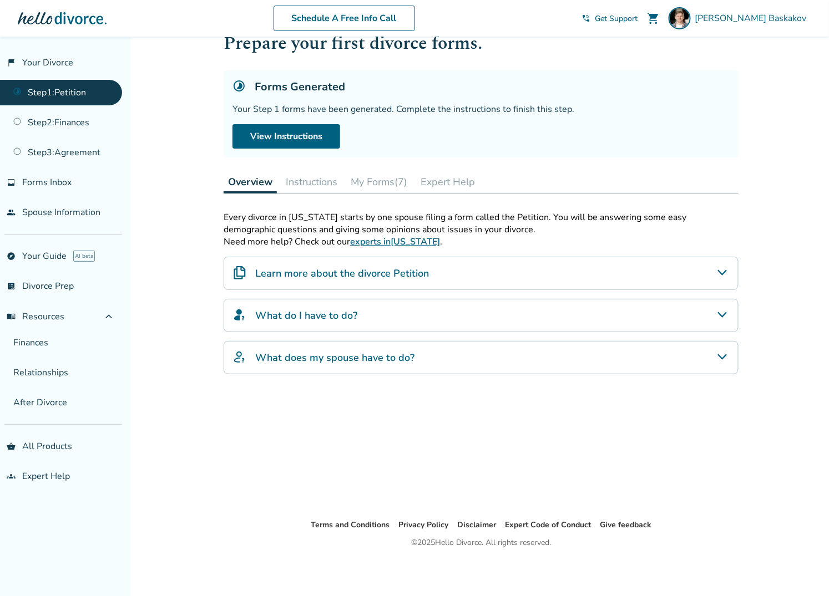
scroll to position [37, 0]
click at [319, 177] on button "Instructions" at bounding box center [311, 183] width 60 height 22
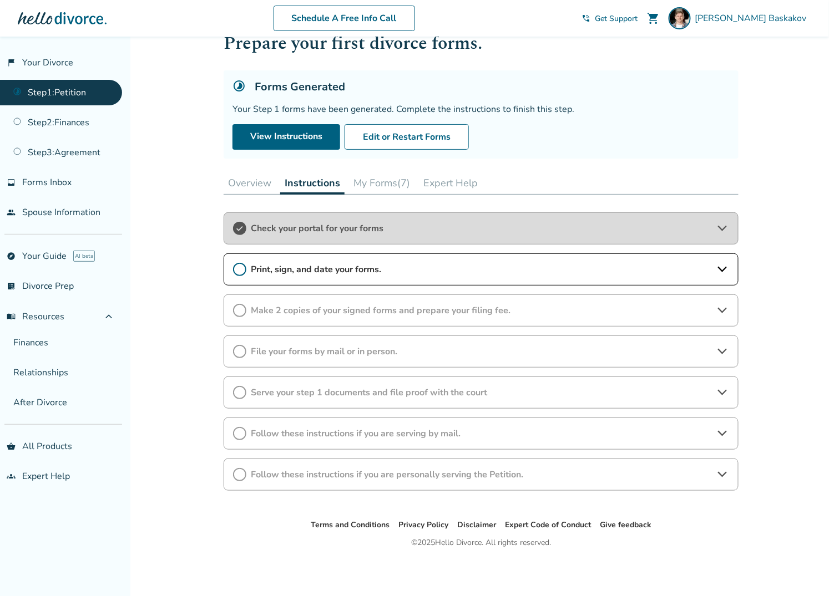
click at [291, 393] on span "Serve your step 1 documents and file proof with the court" at bounding box center [481, 393] width 460 height 12
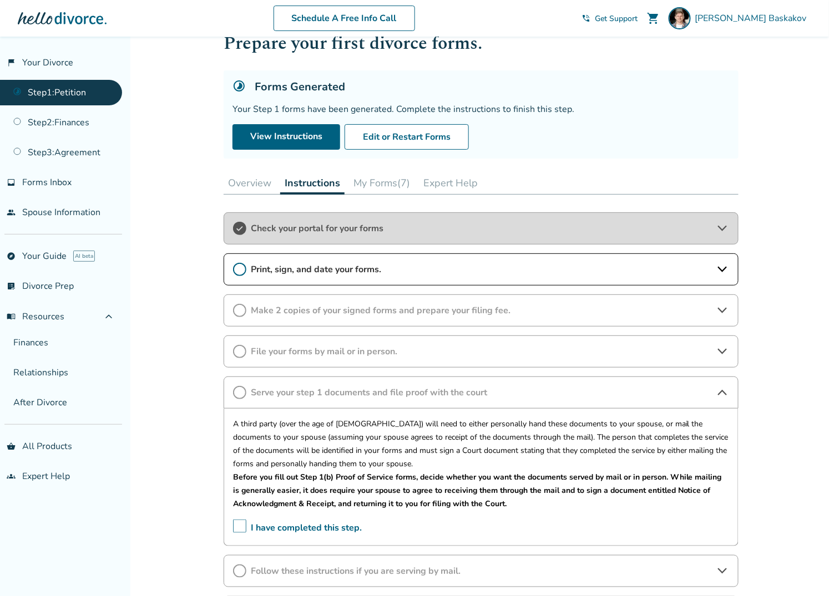
click at [382, 263] on span "Print, sign, and date your forms." at bounding box center [481, 269] width 460 height 12
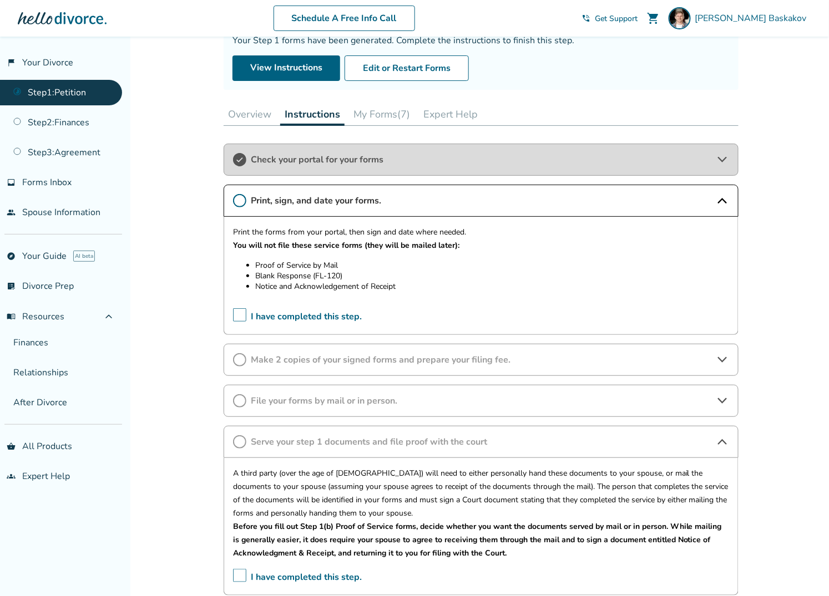
click at [351, 360] on span "Make 2 copies of your signed forms and prepare your filing fee." at bounding box center [481, 360] width 460 height 12
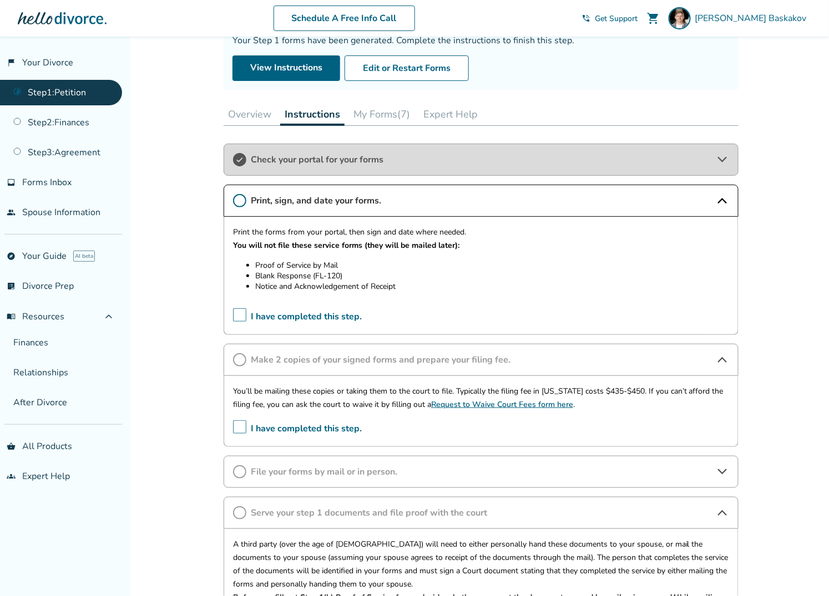
scroll to position [106, 0]
click at [240, 424] on span "I have completed this step." at bounding box center [297, 428] width 129 height 17
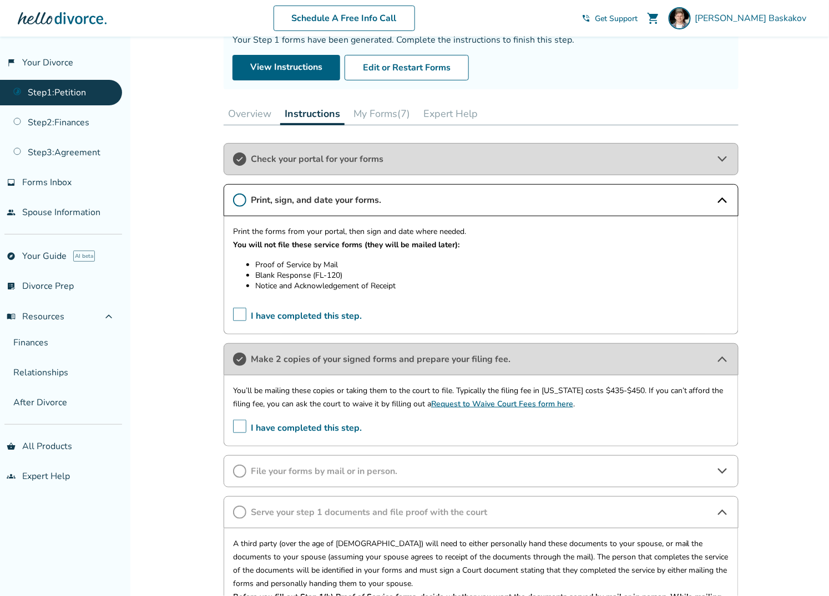
click at [322, 462] on div "File your forms by mail or in person." at bounding box center [481, 471] width 515 height 32
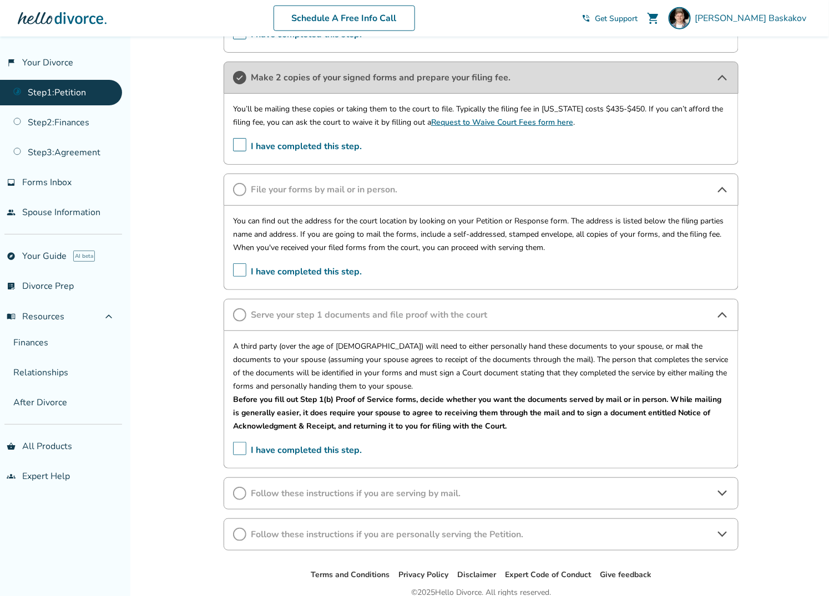
scroll to position [433, 0]
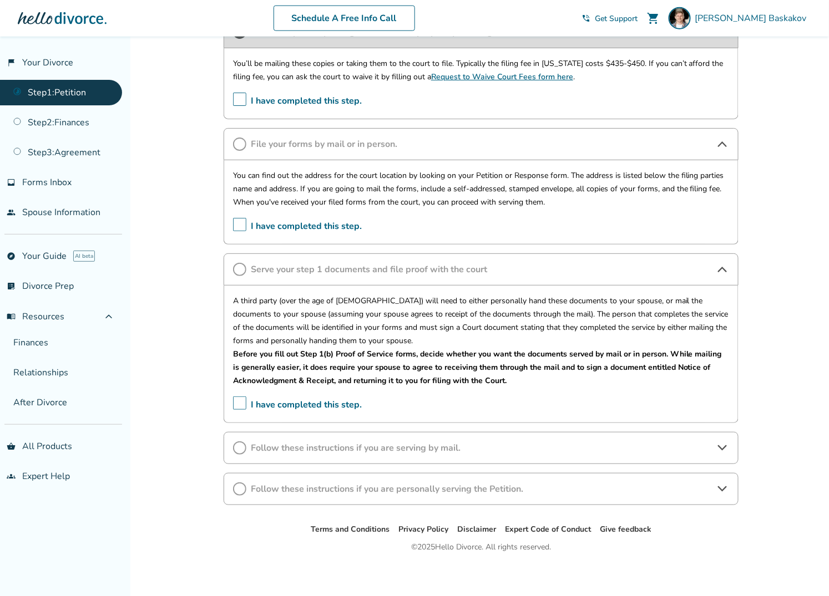
click at [455, 442] on span "Follow these instructions if you are serving by mail." at bounding box center [481, 448] width 460 height 12
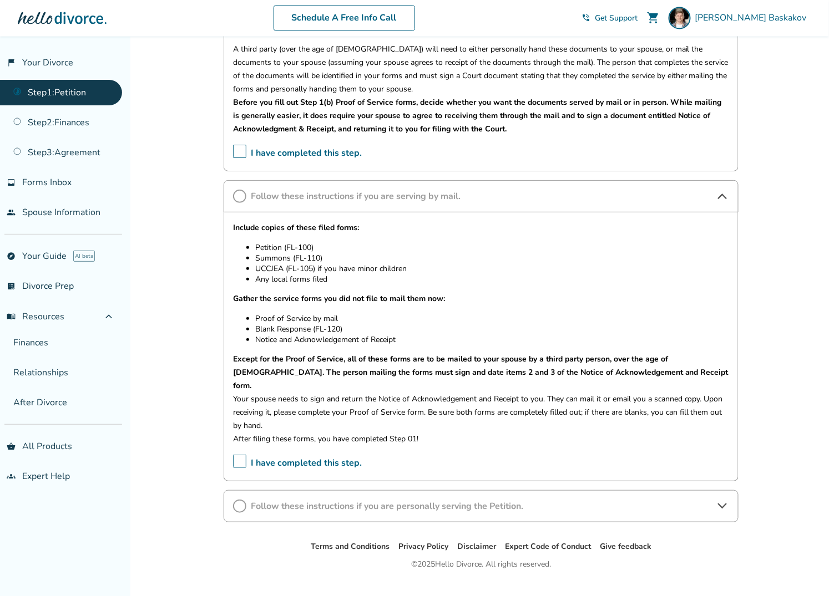
scroll to position [689, 0]
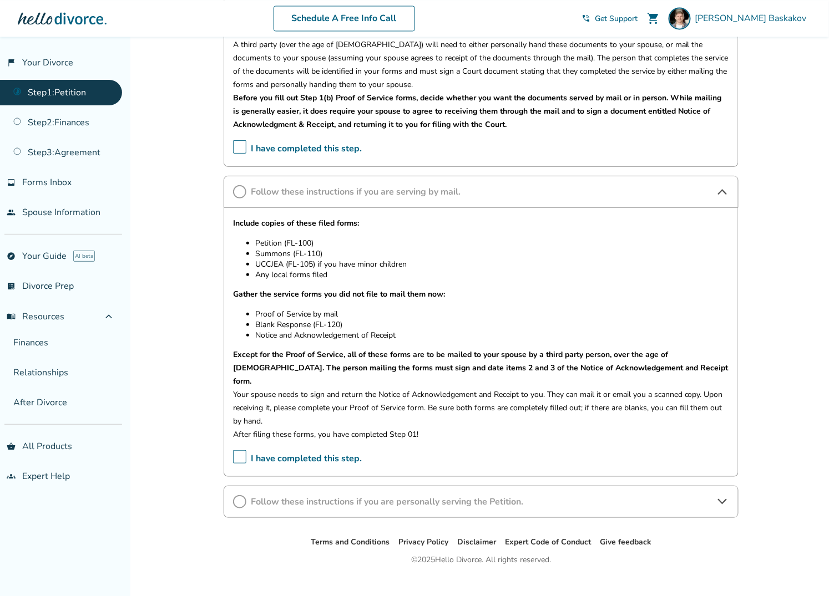
click at [331, 496] on span "Follow these instructions if you are personally serving the Petition." at bounding box center [481, 502] width 460 height 12
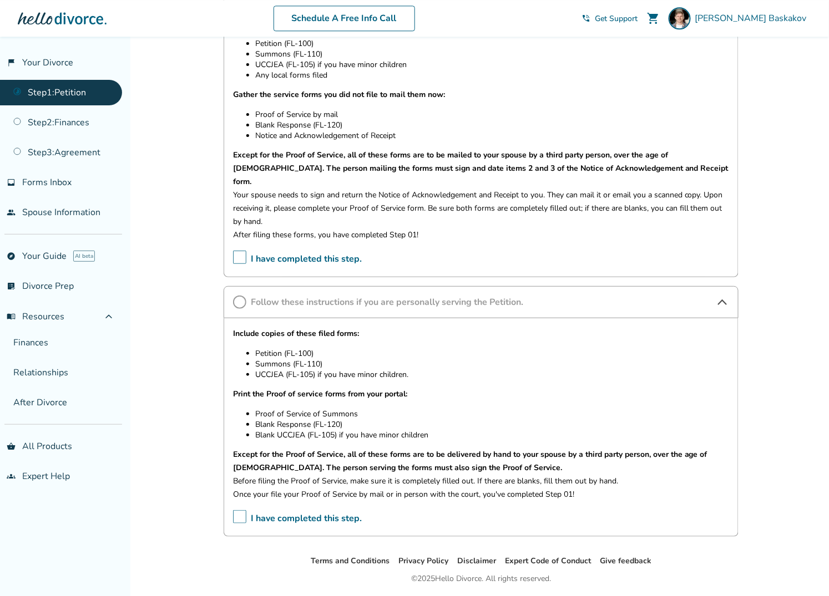
scroll to position [908, 0]
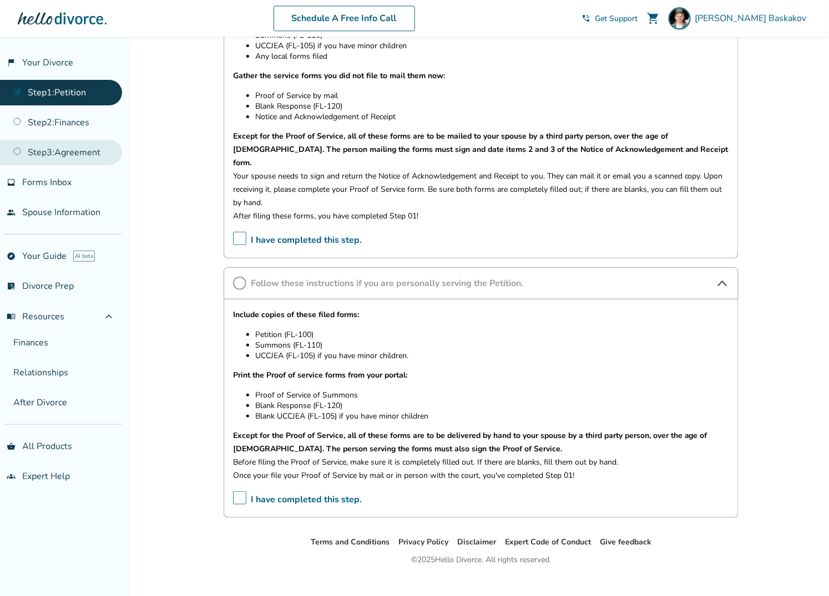
click at [60, 144] on link "Step 3 : Agreement" at bounding box center [61, 153] width 122 height 26
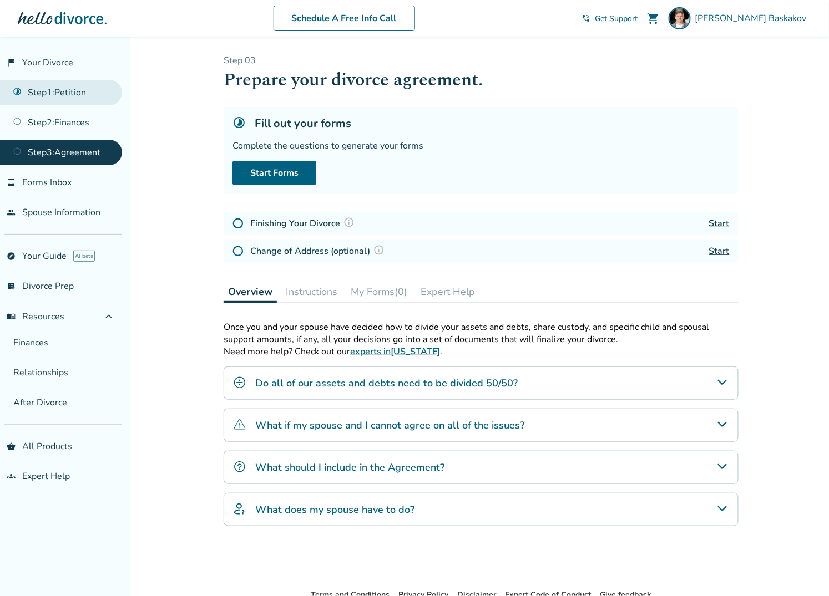
click at [48, 90] on link "Step 1 : Petition" at bounding box center [61, 93] width 122 height 26
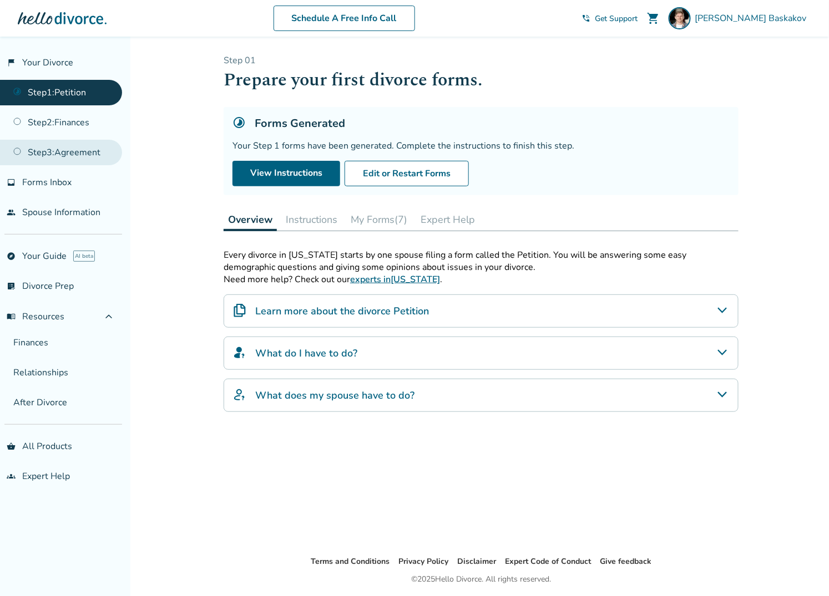
click at [64, 150] on link "Step 3 : Agreement" at bounding box center [61, 153] width 122 height 26
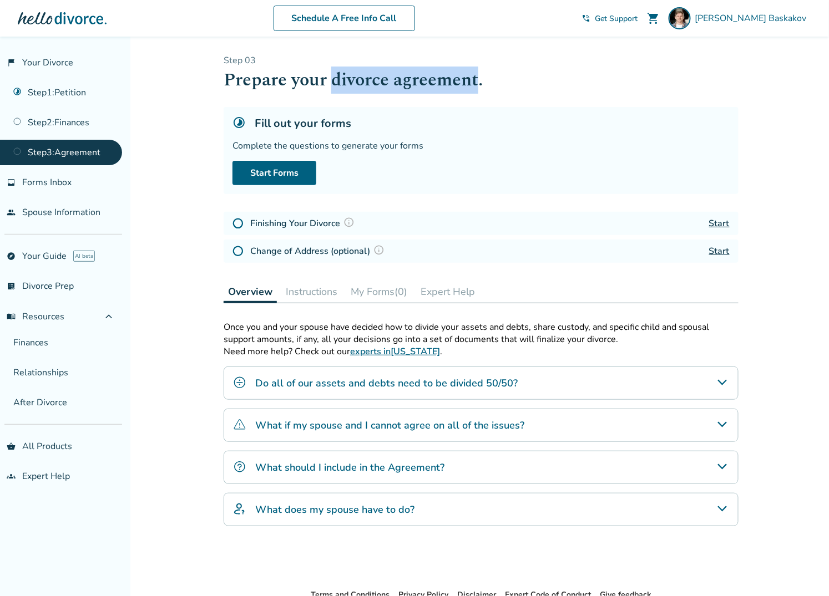
drag, startPoint x: 333, startPoint y: 80, endPoint x: 480, endPoint y: 80, distance: 147.0
click at [480, 80] on h1 "Prepare your divorce agreement." at bounding box center [481, 80] width 515 height 27
copy h1 "divorce agreement"
click at [718, 221] on link "Start" at bounding box center [719, 223] width 21 height 12
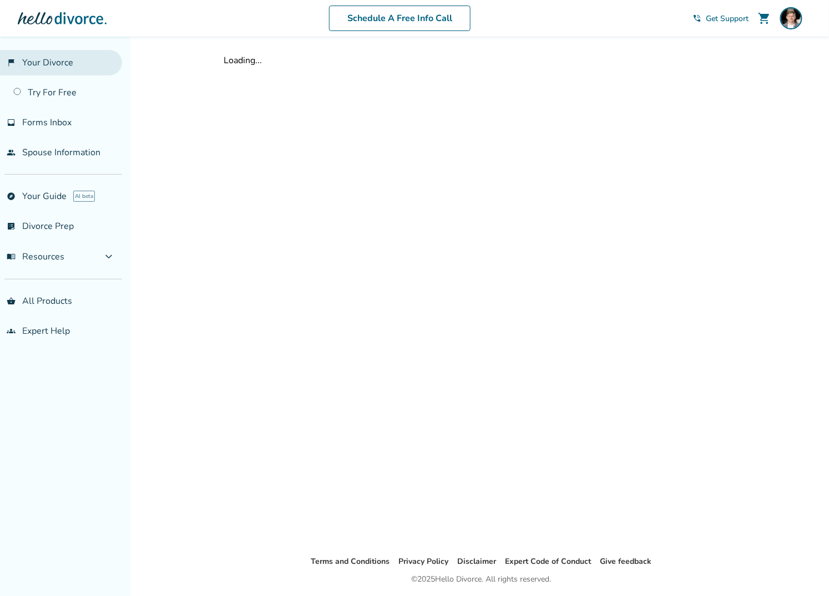
click at [40, 58] on link "flag_2 Your Divorce" at bounding box center [61, 63] width 122 height 26
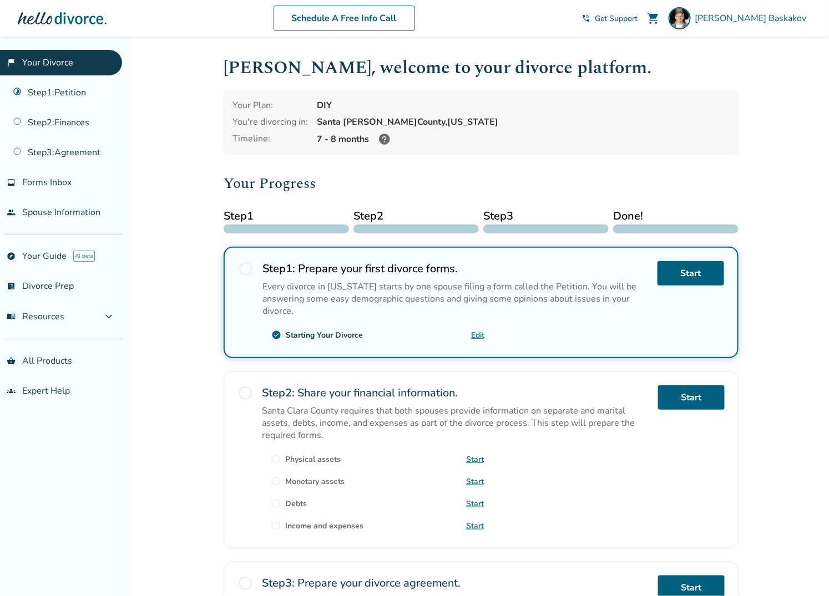
click at [699, 116] on div "[GEOGRAPHIC_DATA], [US_STATE]" at bounding box center [523, 122] width 413 height 12
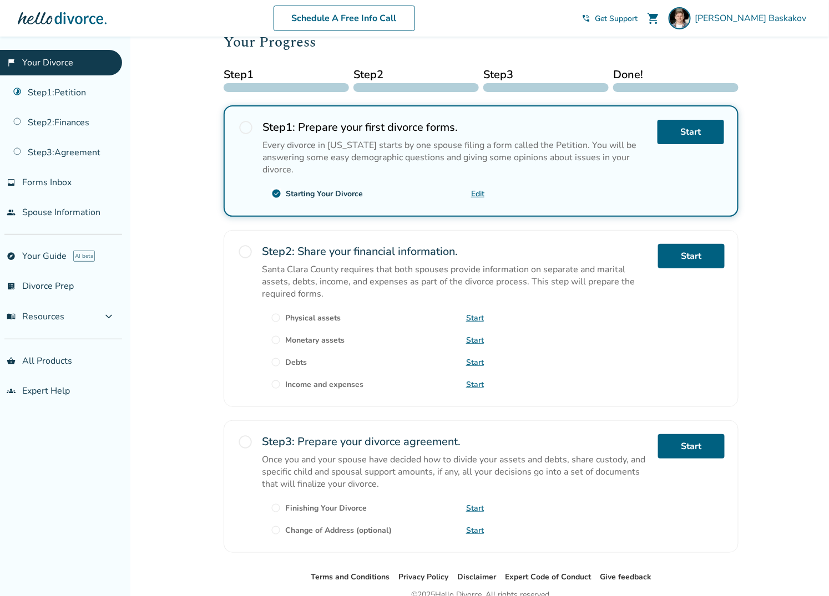
scroll to position [189, 0]
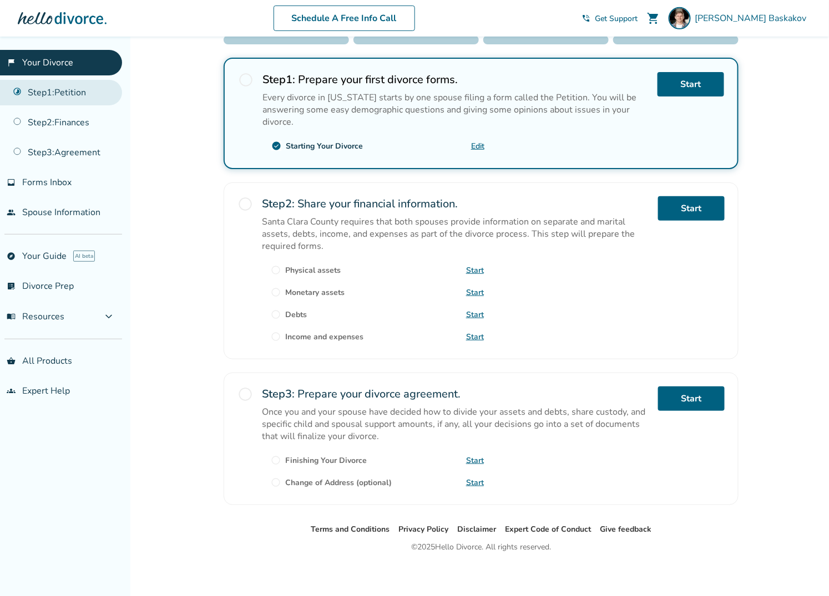
click at [54, 93] on link "Step 1 : Petition" at bounding box center [61, 93] width 122 height 26
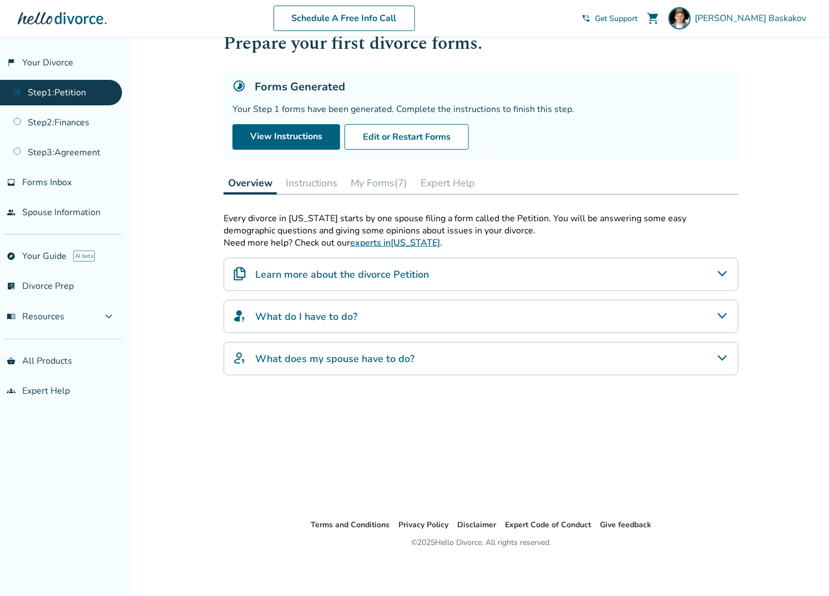
click at [308, 181] on button "Instructions" at bounding box center [311, 183] width 60 height 22
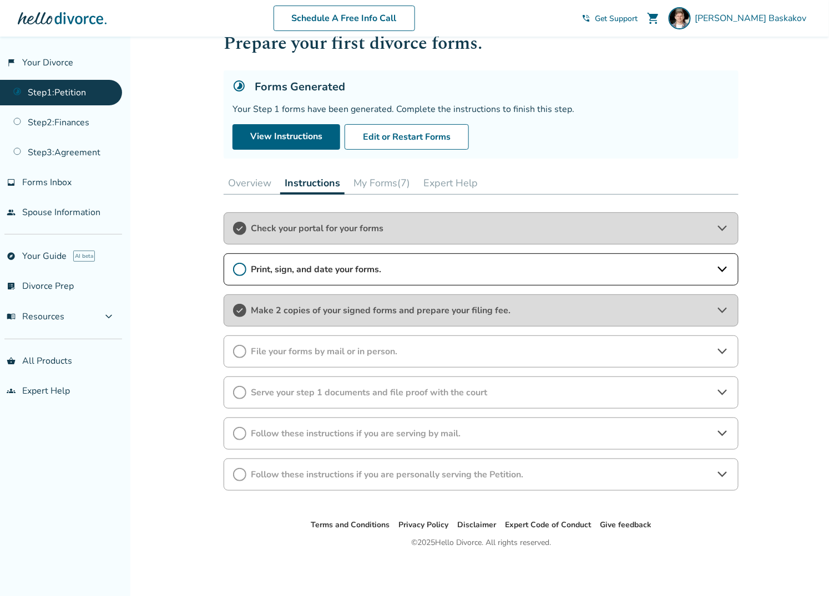
click at [386, 263] on span "Print, sign, and date your forms." at bounding box center [481, 269] width 460 height 12
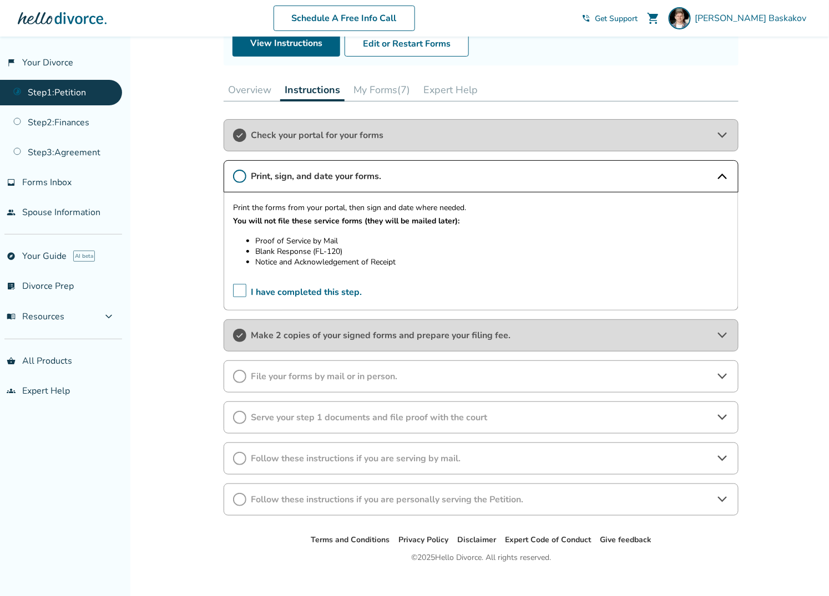
scroll to position [140, 0]
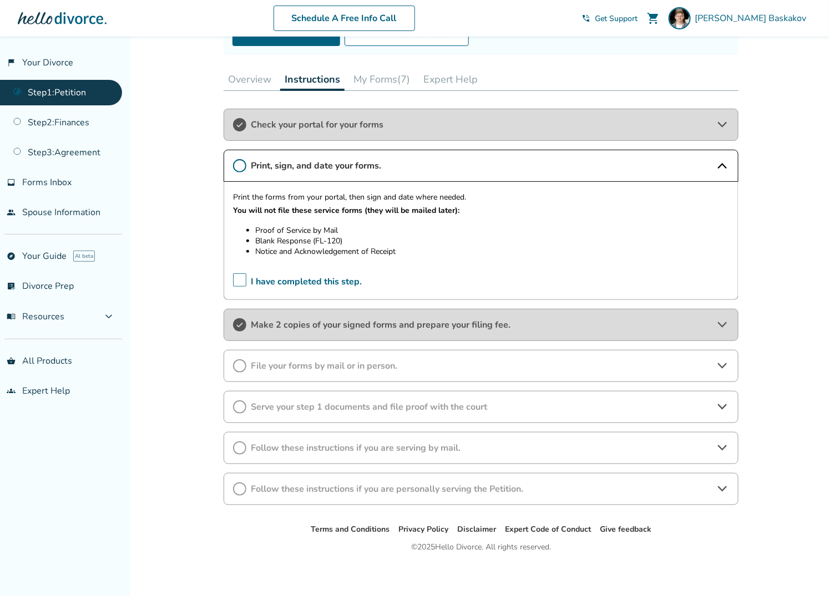
click at [469, 78] on button "Expert Help" at bounding box center [450, 79] width 63 height 22
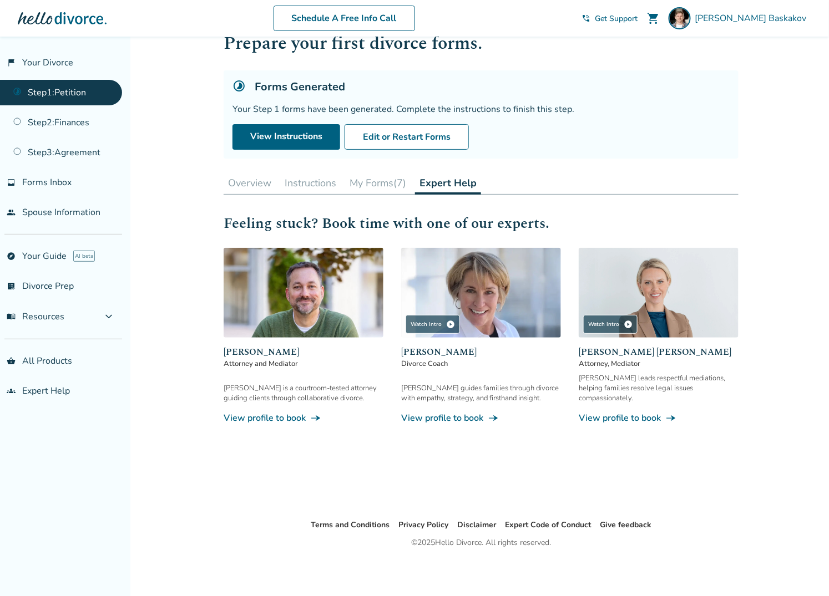
scroll to position [37, 0]
click at [296, 384] on div "[PERSON_NAME] is a courtroom-tested attorney guiding clients through collaborat…" at bounding box center [304, 393] width 160 height 20
click at [279, 412] on link "View profile to book line_end_arrow_notch" at bounding box center [304, 418] width 160 height 12
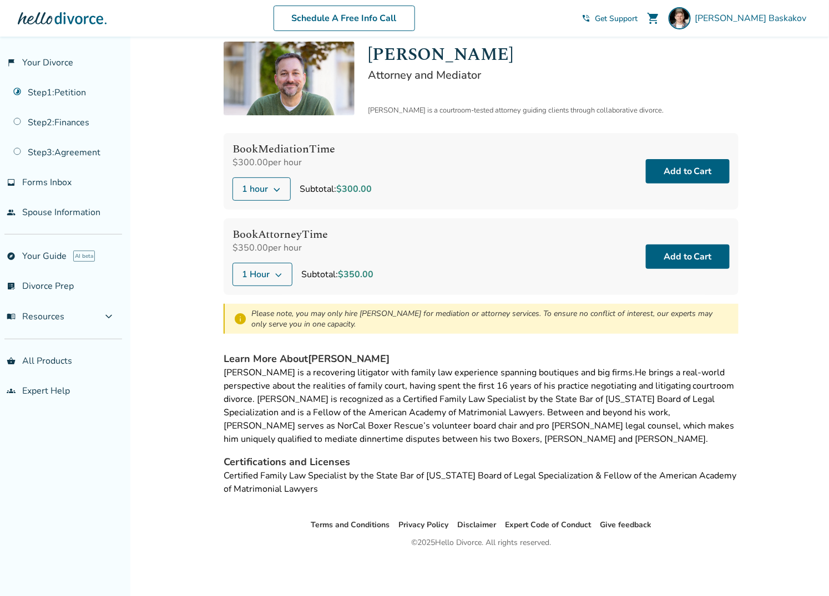
click at [257, 186] on span "1 hour" at bounding box center [255, 188] width 26 height 13
click at [403, 166] on div "Book Mediation Time $300.00 per hour 1 hour 1 hour 2 hours 3 hours 4 hours 5 ho…" at bounding box center [481, 171] width 515 height 77
click at [272, 185] on icon at bounding box center [276, 189] width 9 height 9
click at [266, 254] on label "5 hours" at bounding box center [330, 252] width 182 height 11
click at [400, 159] on div "Book Mediation Time $300.00 per hour 5 hours Subtotal: $1,500.00 Add to Cart" at bounding box center [481, 171] width 515 height 77
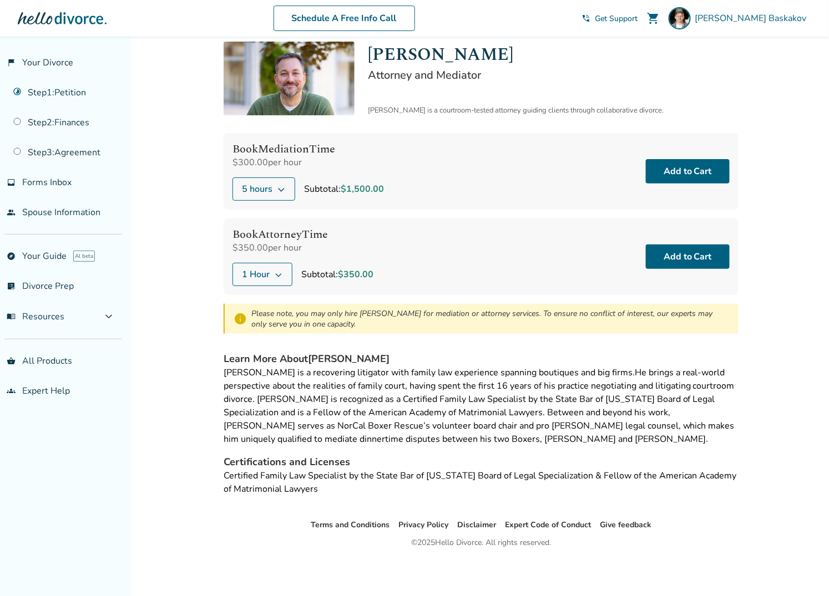
click at [273, 191] on button "5 hours" at bounding box center [263, 188] width 63 height 23
click at [264, 206] on label "1 hour" at bounding box center [330, 208] width 182 height 11
click at [480, 185] on div "Book Mediation Time $300.00 per hour 1 hour 1 hour 2 hours 3 hours 4 hours 5 ho…" at bounding box center [481, 171] width 515 height 77
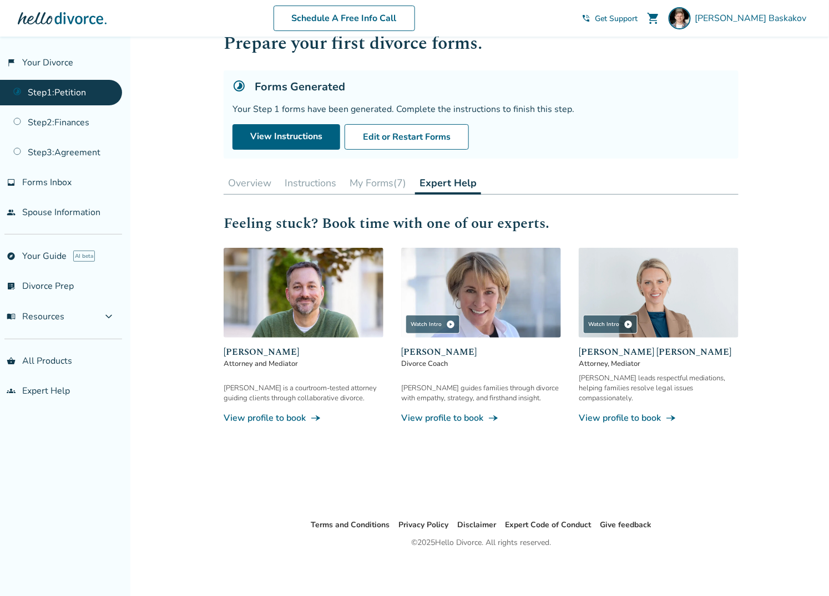
click at [481, 285] on img at bounding box center [481, 293] width 160 height 90
click at [636, 283] on img at bounding box center [659, 293] width 160 height 90
click at [69, 94] on link "Step 1 : Petition" at bounding box center [61, 93] width 122 height 26
click at [32, 64] on link "flag_2 Your Divorce" at bounding box center [61, 63] width 122 height 26
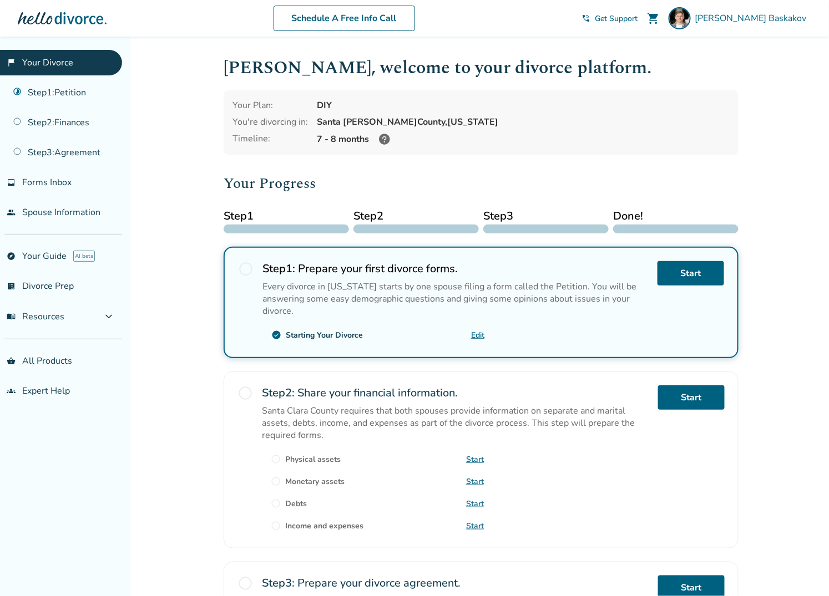
click at [383, 137] on icon at bounding box center [384, 139] width 11 height 11
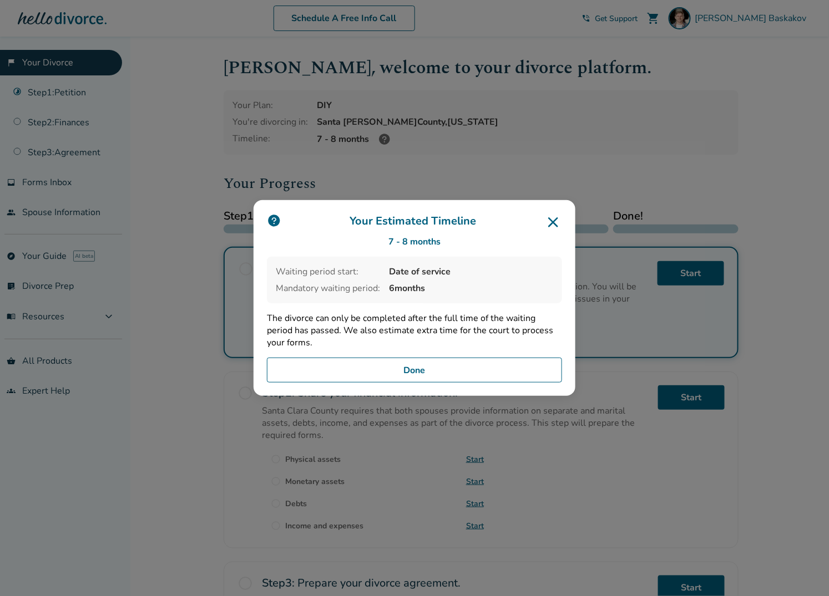
click at [560, 217] on icon at bounding box center [553, 223] width 18 height 18
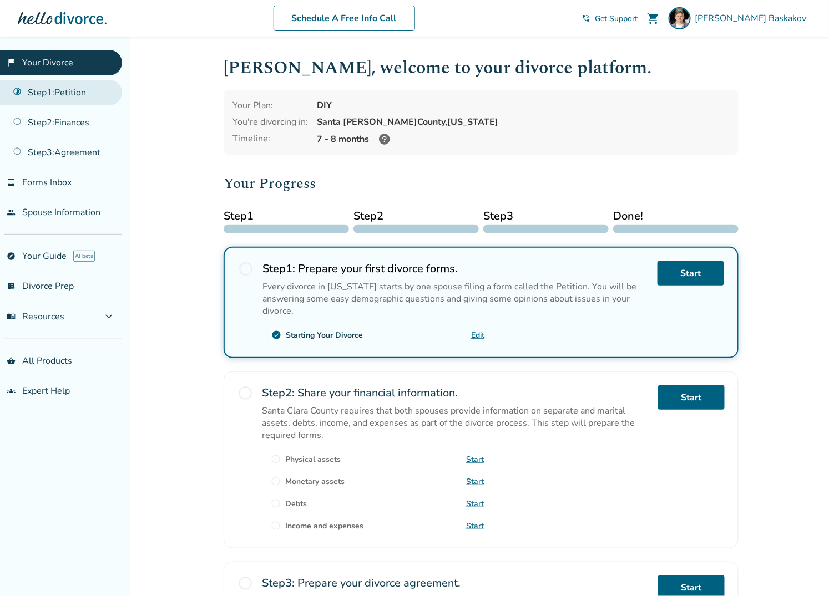
click at [50, 97] on link "Step 1 : Petition" at bounding box center [61, 93] width 122 height 26
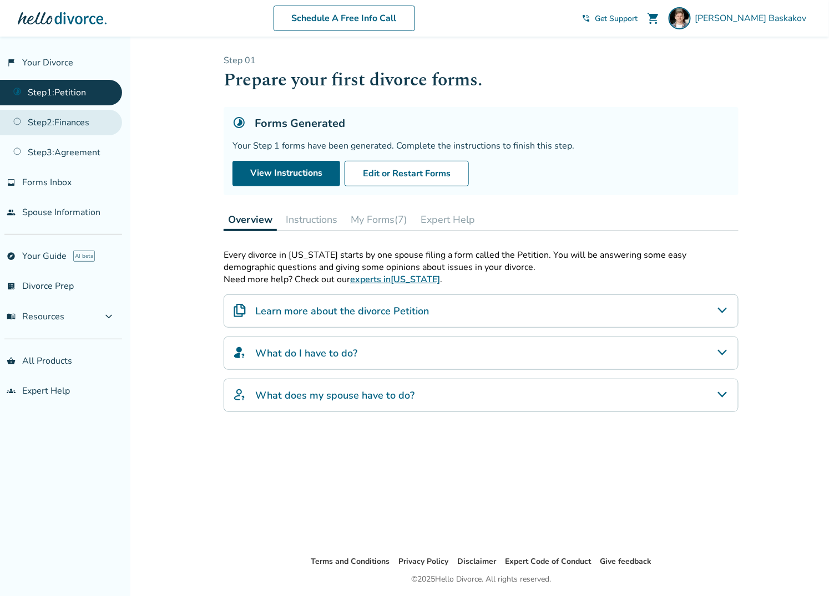
click at [63, 118] on link "Step 2 : Finances" at bounding box center [61, 123] width 122 height 26
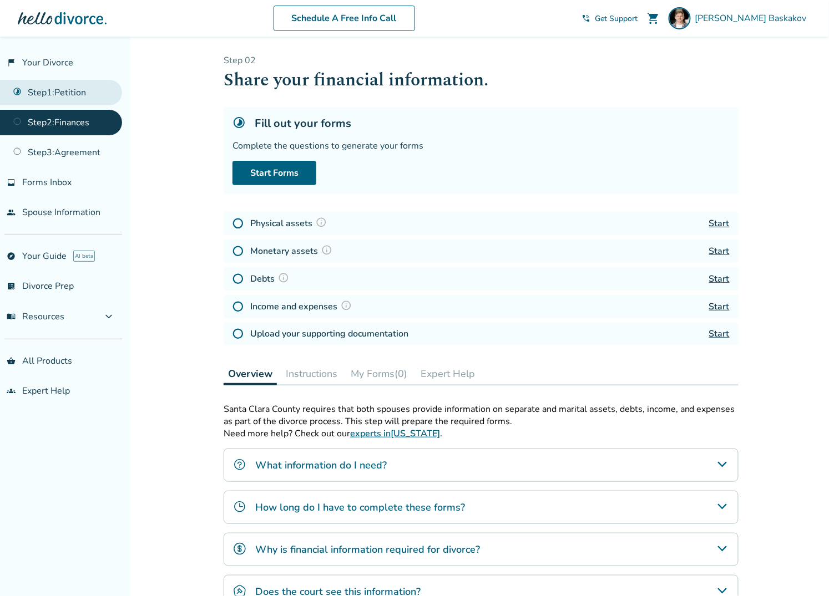
click at [55, 91] on link "Step 1 : Petition" at bounding box center [61, 93] width 122 height 26
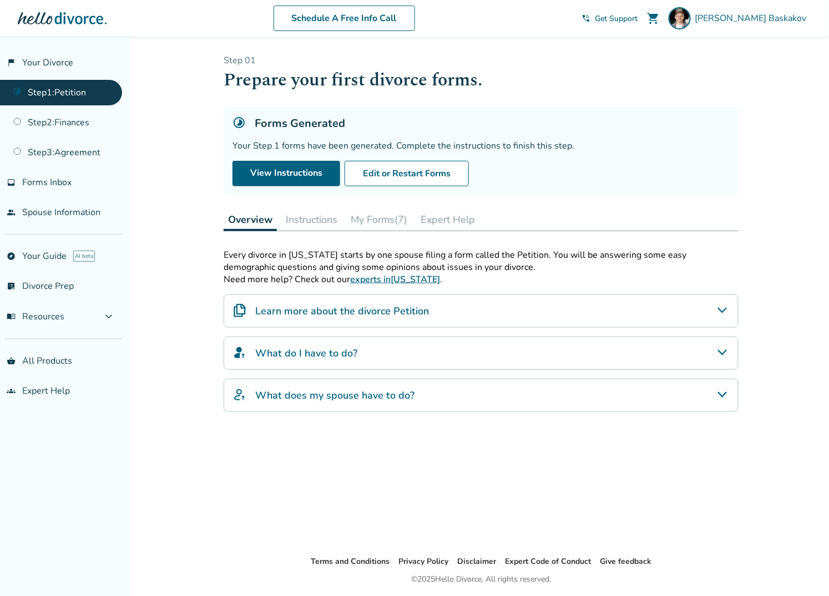
click at [311, 218] on button "Instructions" at bounding box center [311, 220] width 60 height 22
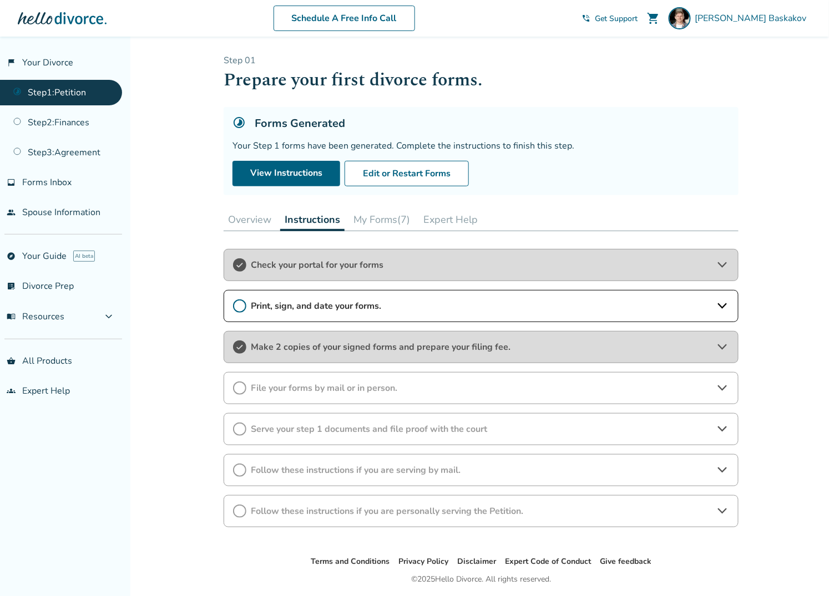
click at [418, 304] on span "Print, sign, and date your forms." at bounding box center [481, 306] width 460 height 12
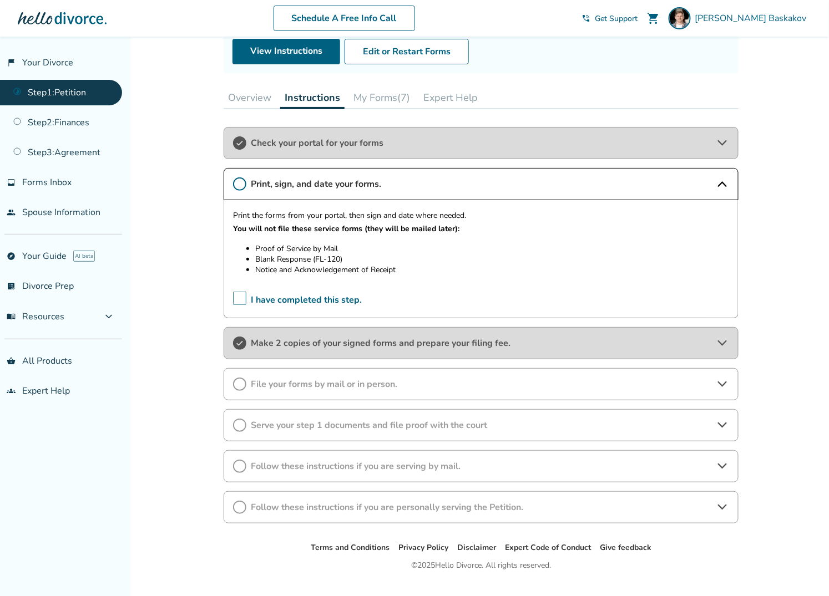
scroll to position [123, 0]
click at [352, 383] on span "File your forms by mail or in person." at bounding box center [481, 384] width 460 height 12
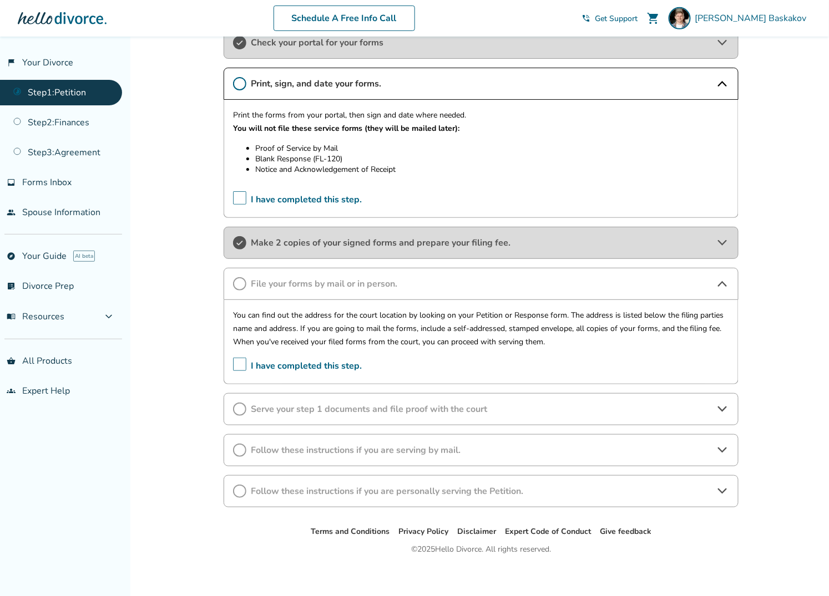
scroll to position [223, 0]
click at [404, 403] on span "Serve your step 1 documents and file proof with the court" at bounding box center [481, 409] width 460 height 12
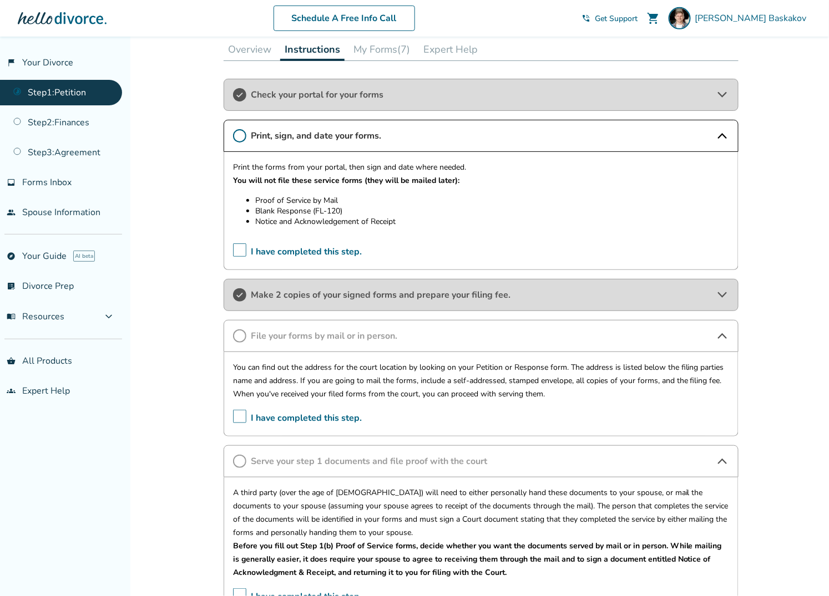
scroll to position [170, 0]
click at [413, 286] on div "Make 2 copies of your signed forms and prepare your filing fee." at bounding box center [481, 295] width 515 height 32
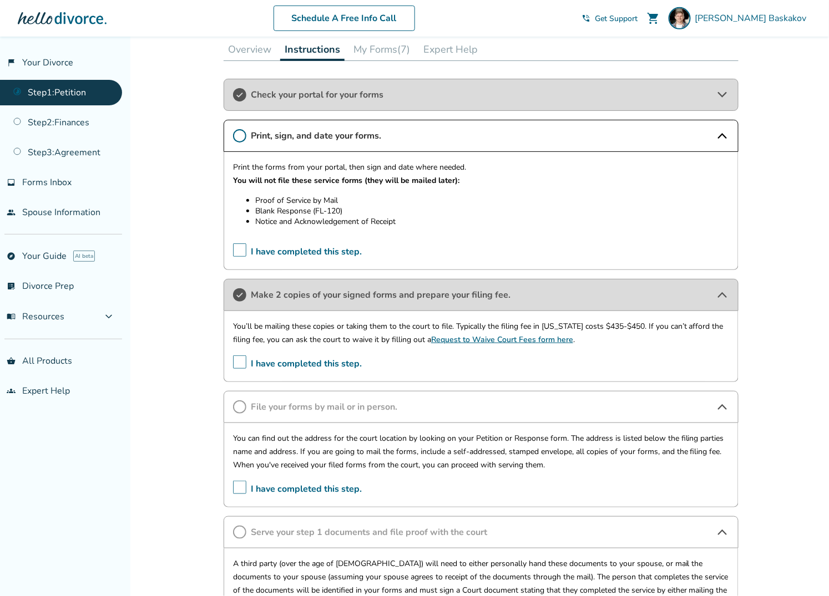
drag, startPoint x: 456, startPoint y: 319, endPoint x: 563, endPoint y: 322, distance: 107.1
click at [563, 322] on p "You’ll be mailing these copies or taking them to the court to file. Typically t…" at bounding box center [481, 333] width 496 height 27
click at [796, 164] on div "Added to cart Step 0 1 Prepare your first divorce forms. Forms Generated Your S…" at bounding box center [414, 364] width 829 height 997
